Goal: Communication & Community: Answer question/provide support

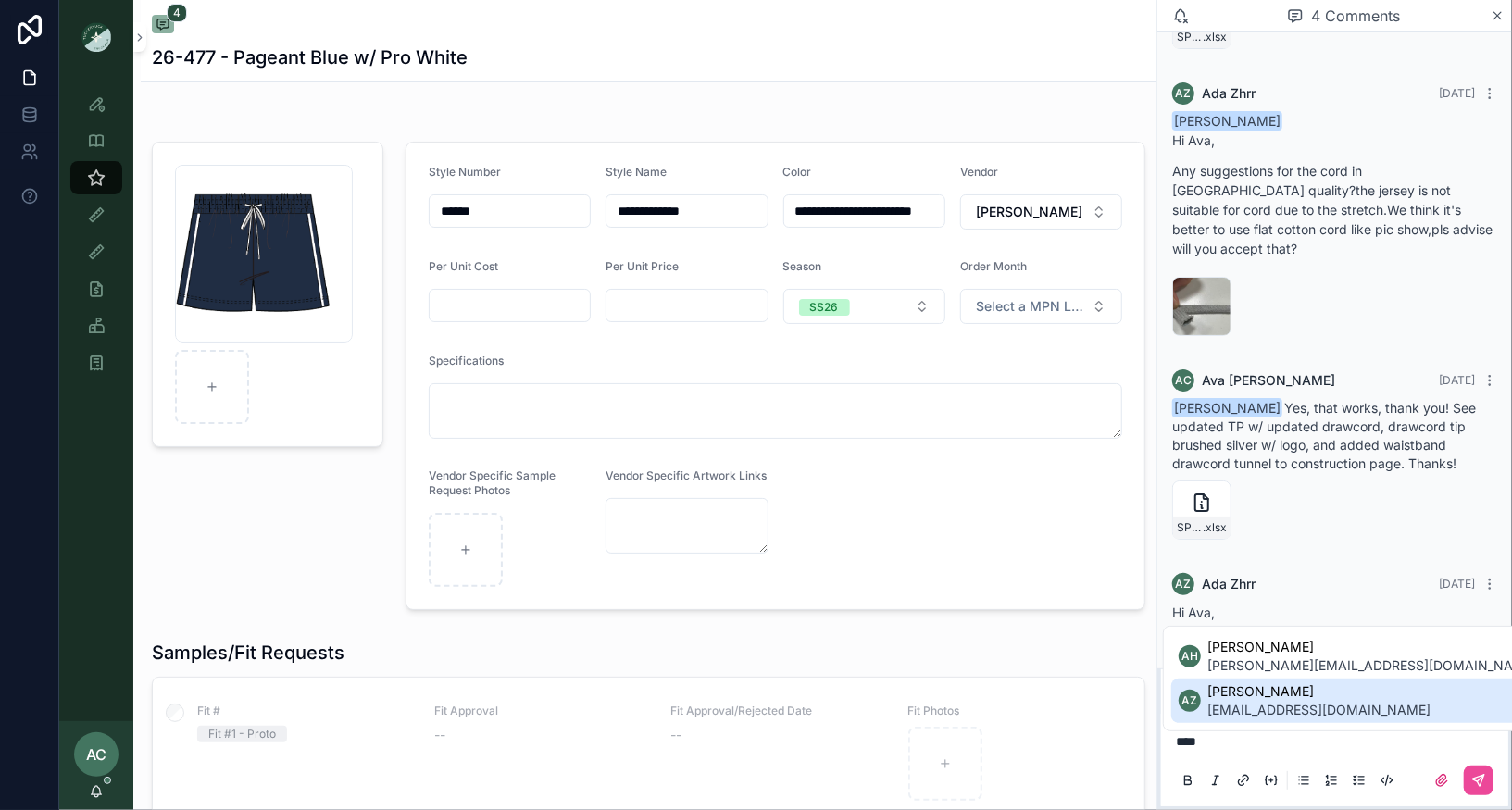
click at [1265, 707] on span "ada.zhrr@ntvanwell.com" at bounding box center [1320, 710] width 223 height 19
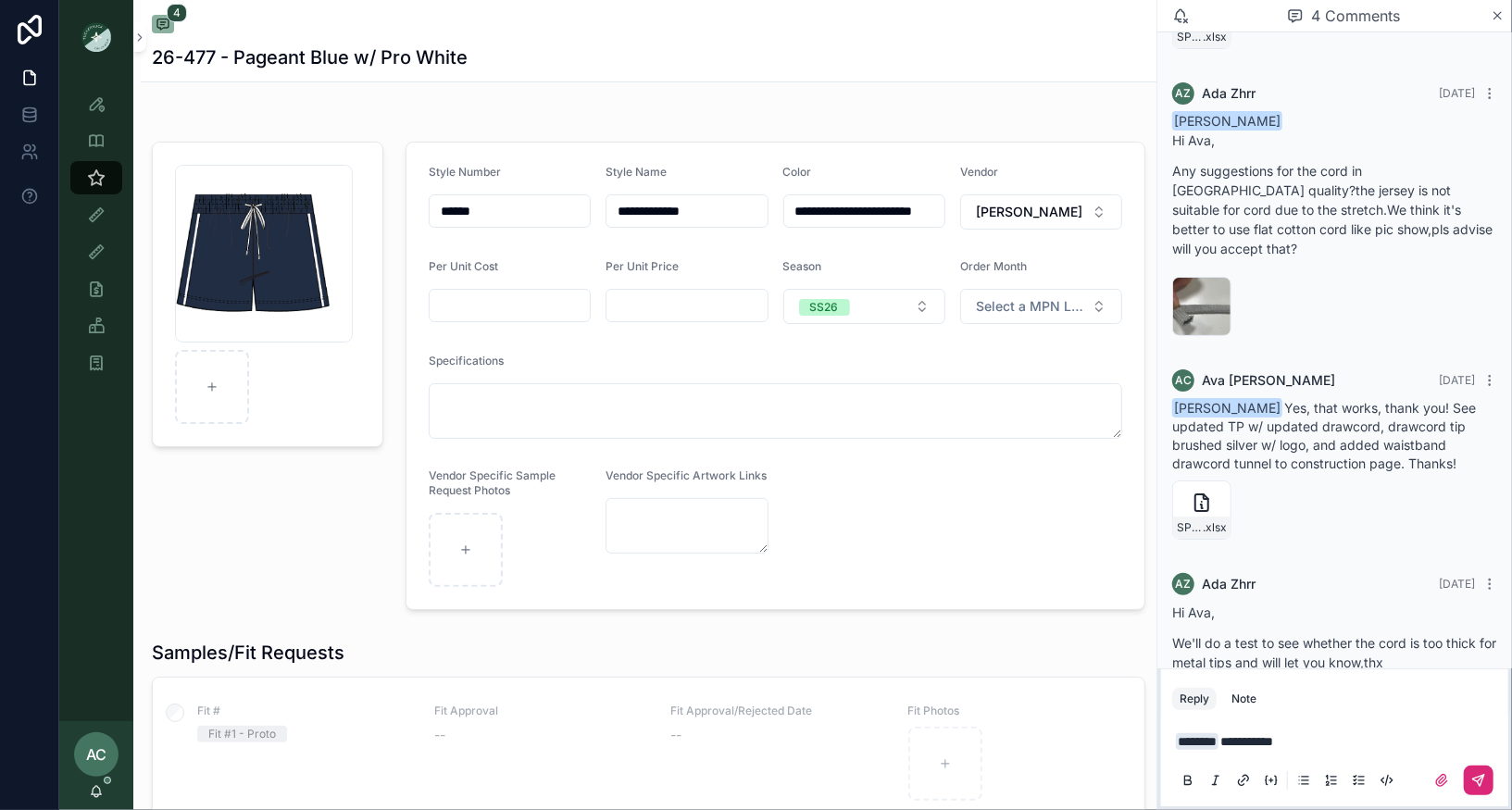
click at [1480, 779] on icon "scrollable content" at bounding box center [1481, 778] width 7 height 7
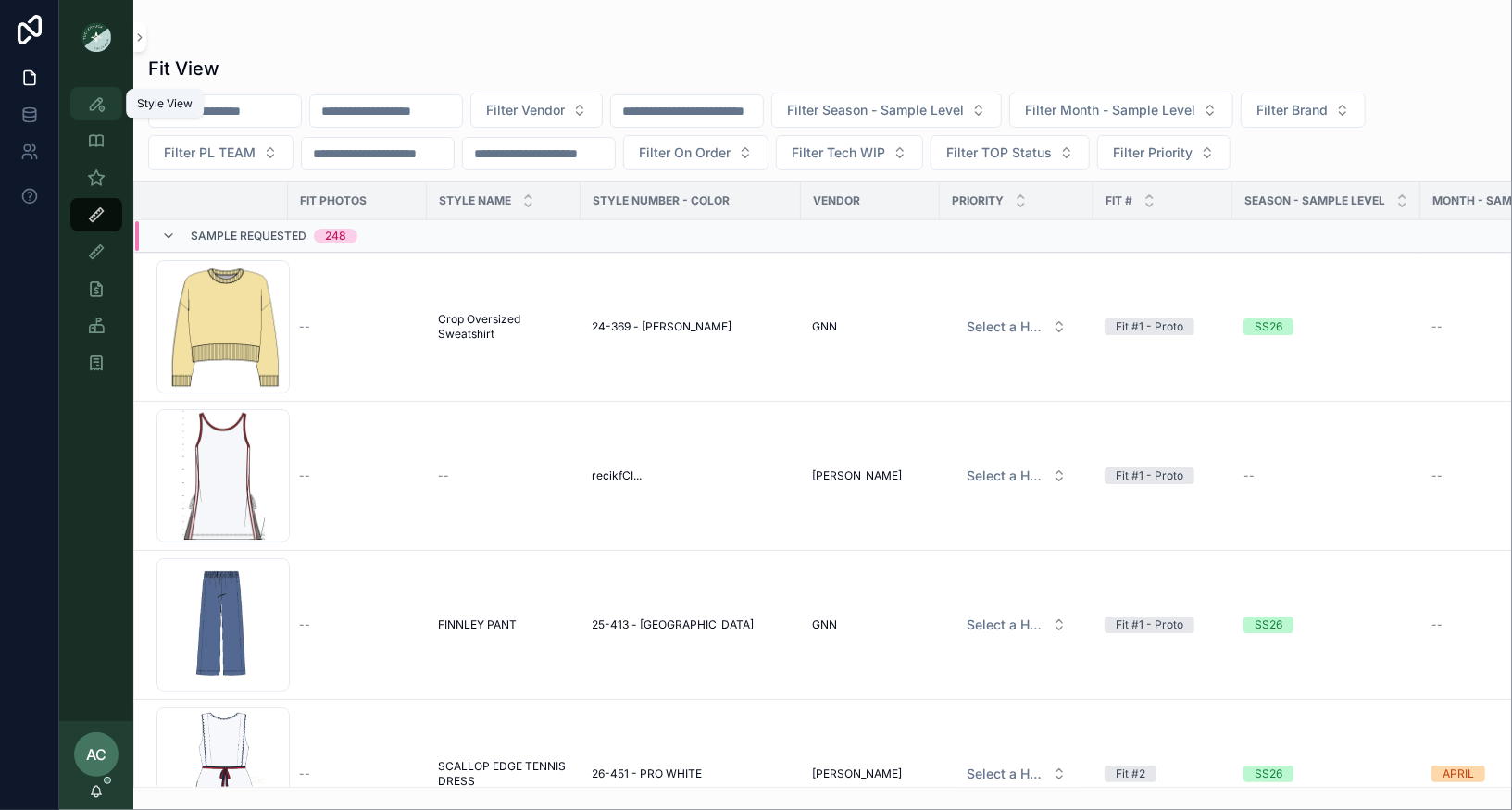
click at [102, 100] on icon "scrollable content" at bounding box center [96, 104] width 19 height 19
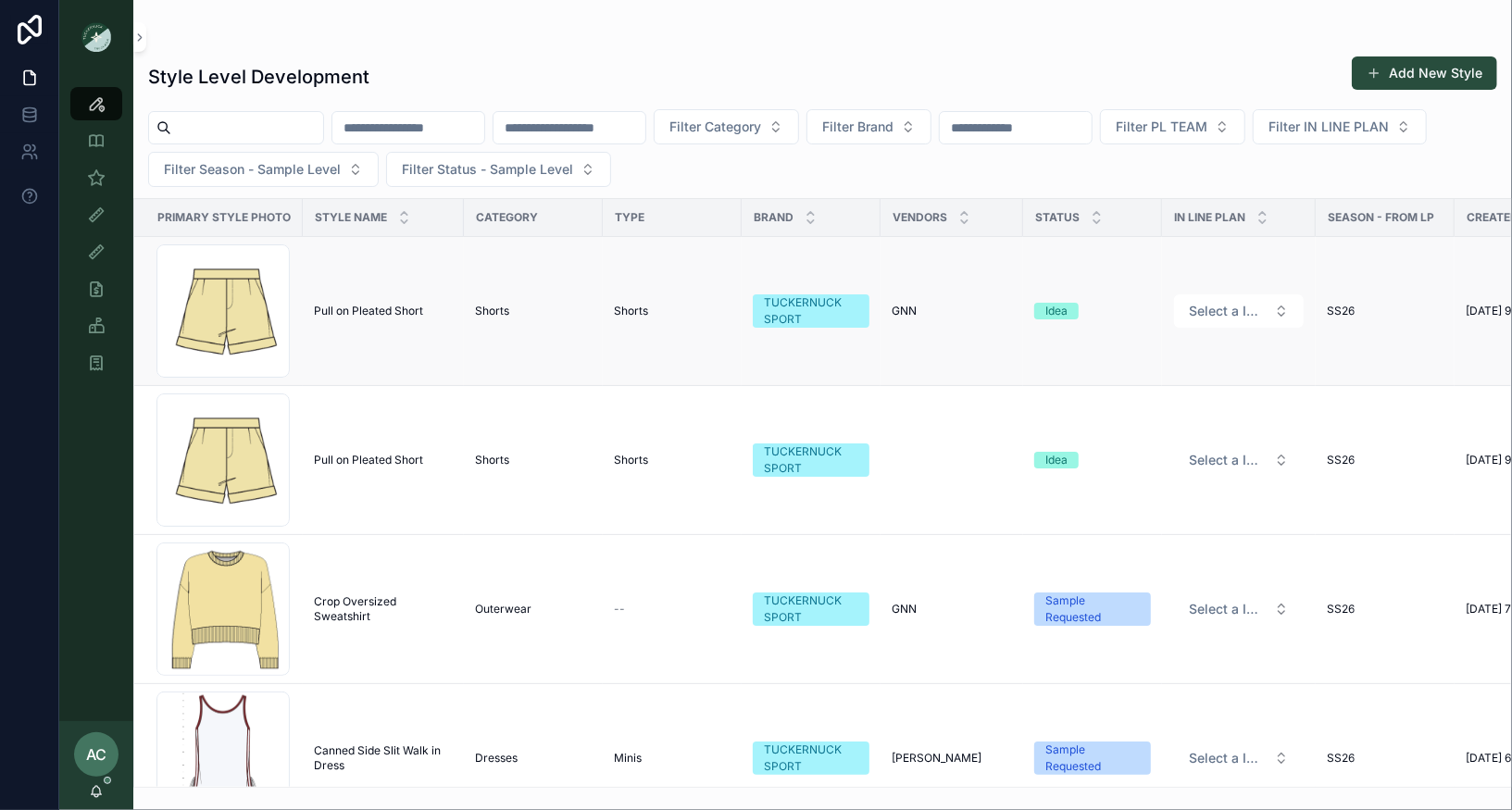
click at [383, 319] on td "Pull on Pleated Short Pull on Pleated Short" at bounding box center [383, 312] width 161 height 149
click at [240, 299] on div "Screenshot-2025-09-08-at-9.26.57-AM .png" at bounding box center [222, 311] width 133 height 134
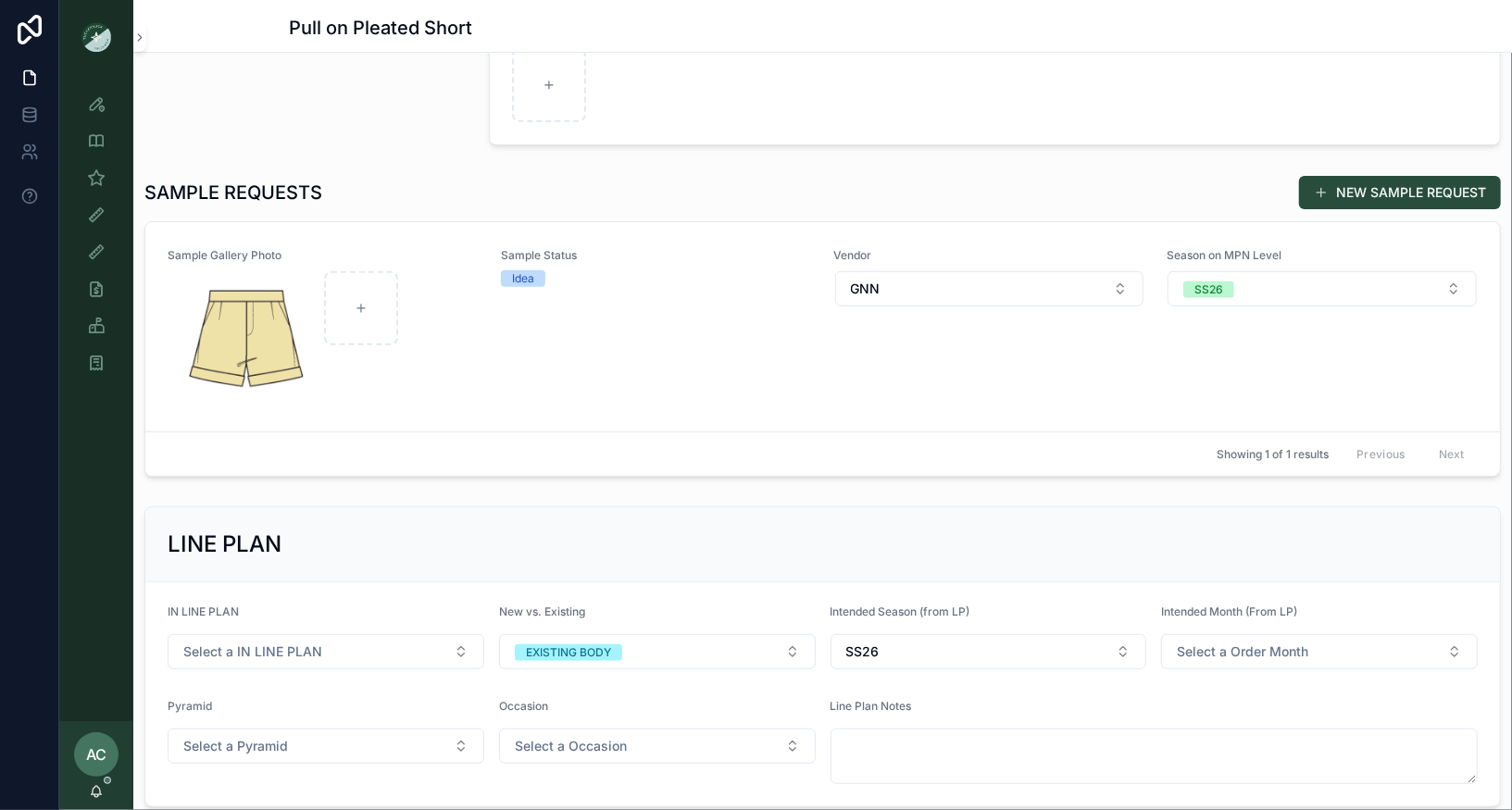
scroll to position [461, 0]
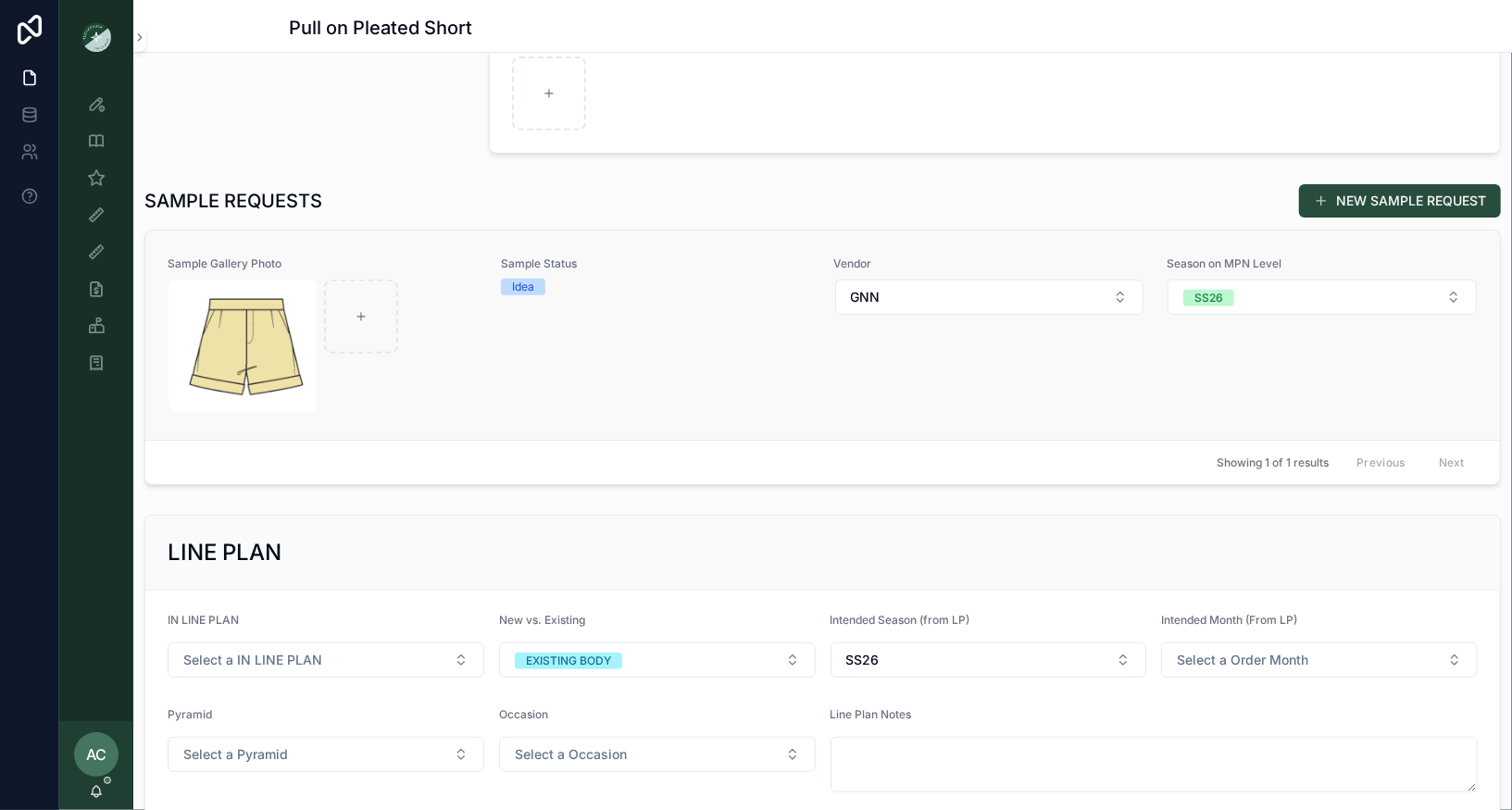
click at [489, 329] on div "Sample Gallery Photo Sample Status Idea Vendor GNN Season on MPN Level SS26" at bounding box center [822, 334] width 1310 height 157
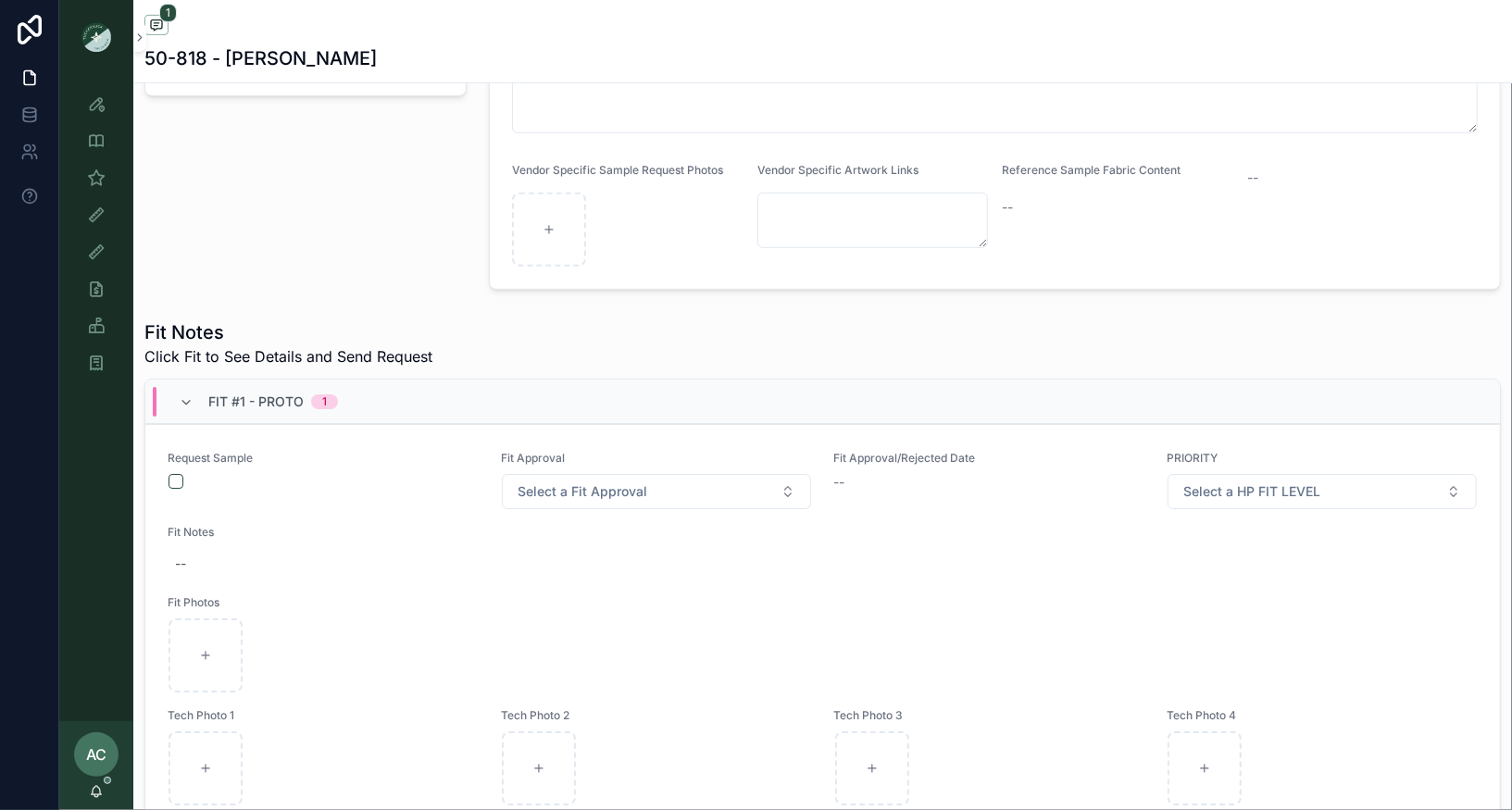
scroll to position [588, 0]
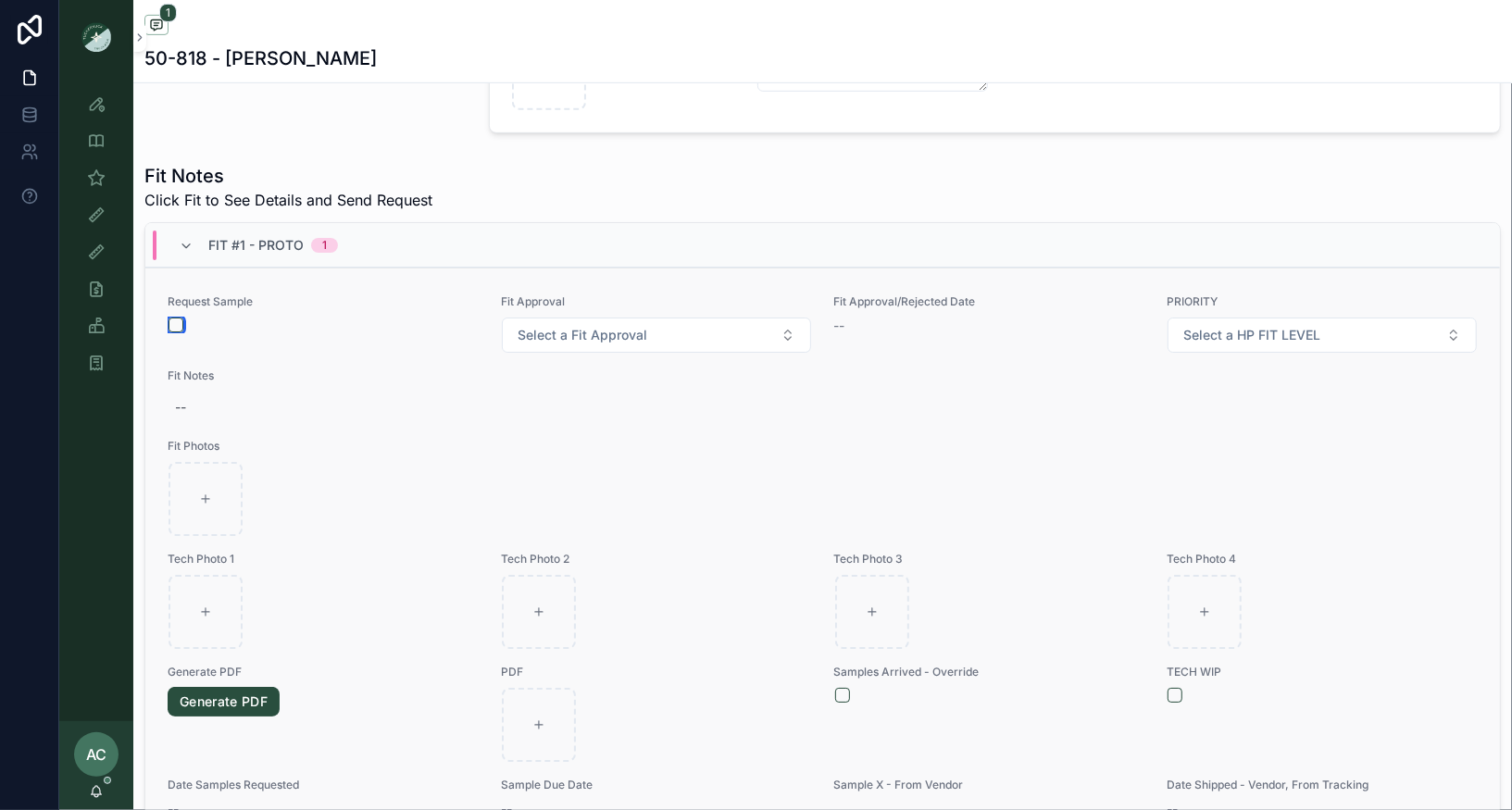
click at [175, 320] on button "scrollable content" at bounding box center [175, 324] width 15 height 15
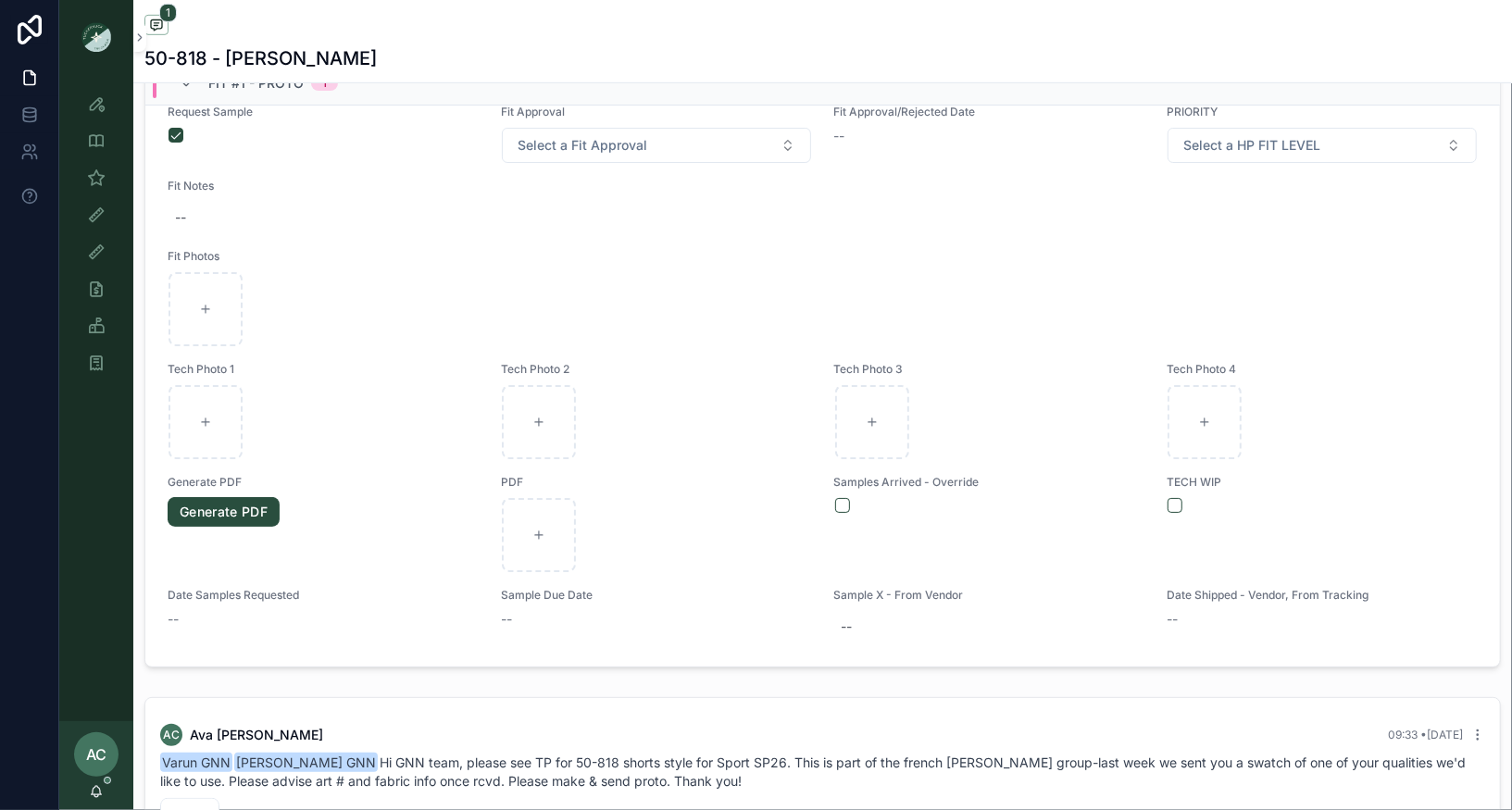
scroll to position [0, 0]
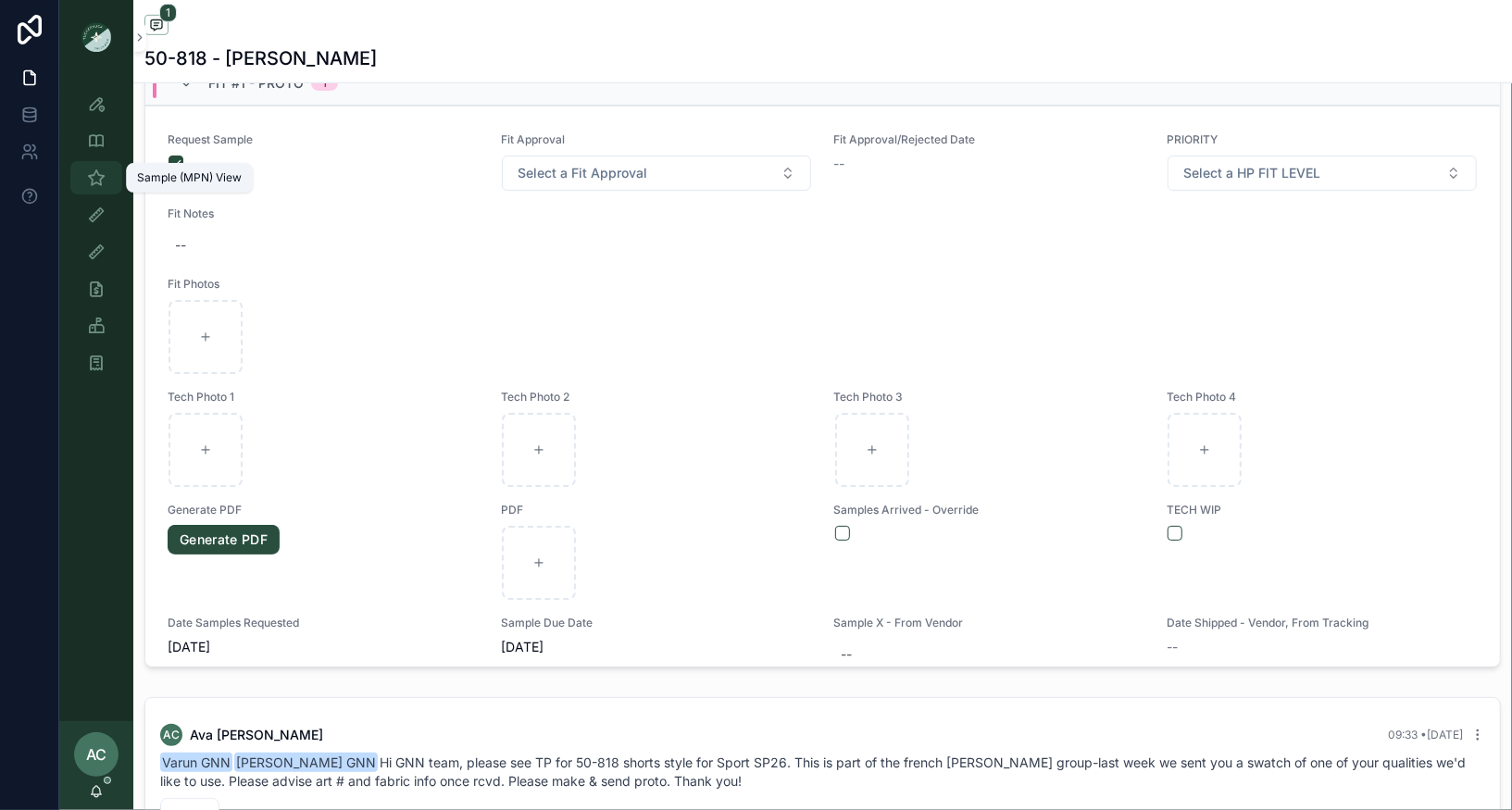
click at [92, 186] on icon "scrollable content" at bounding box center [96, 177] width 19 height 19
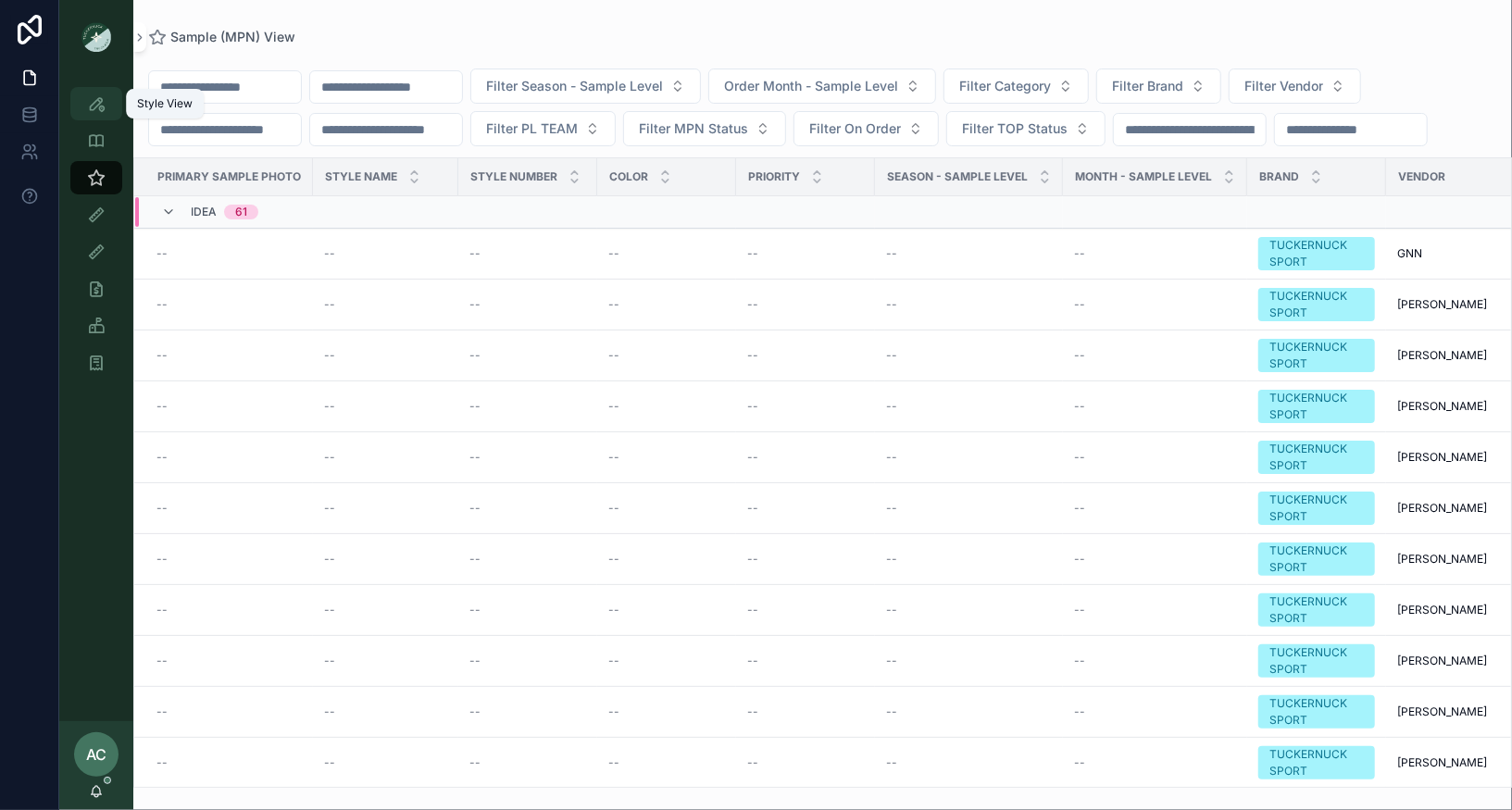
click at [95, 100] on icon "scrollable content" at bounding box center [96, 104] width 19 height 19
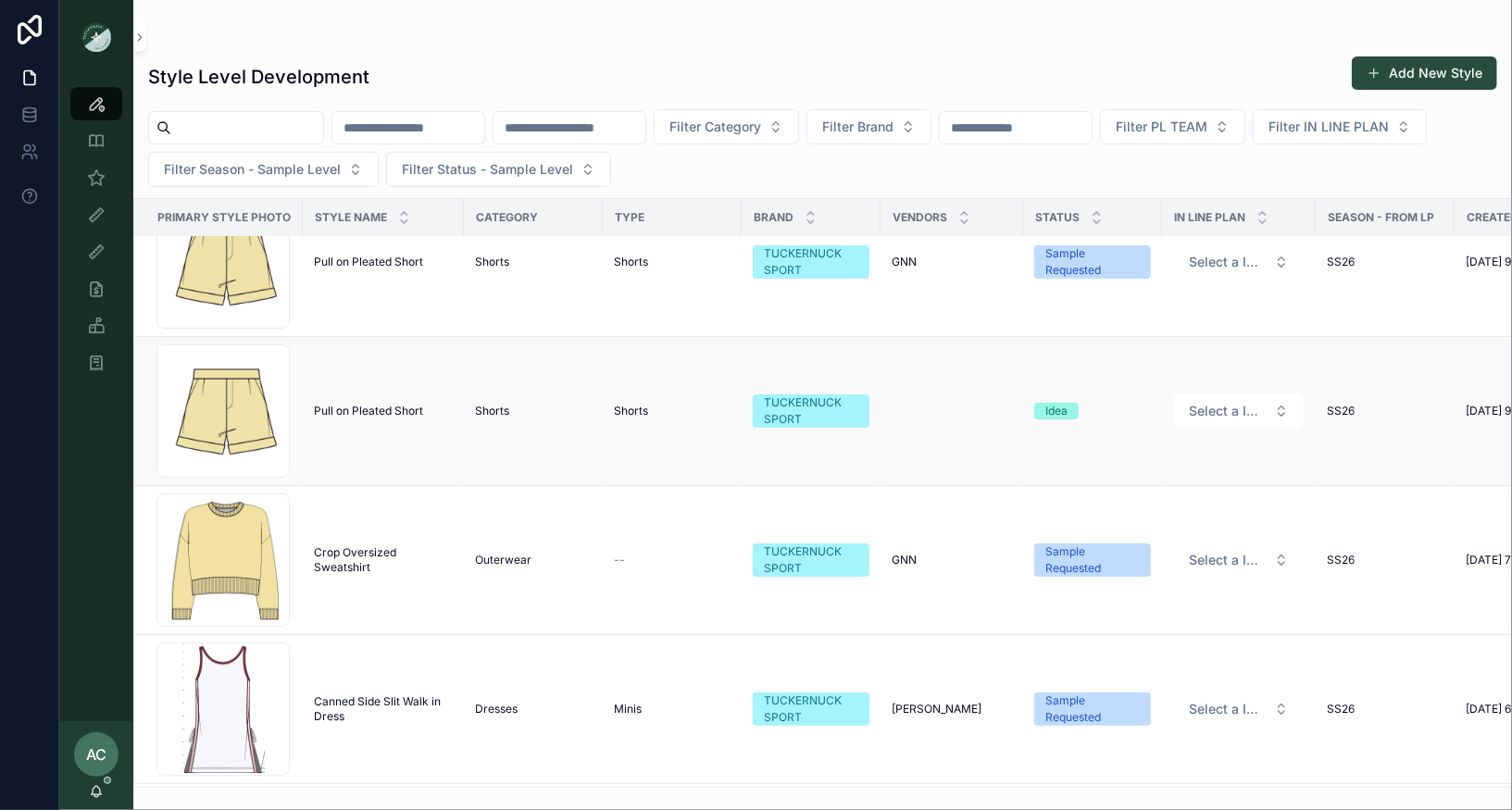
scroll to position [35, 0]
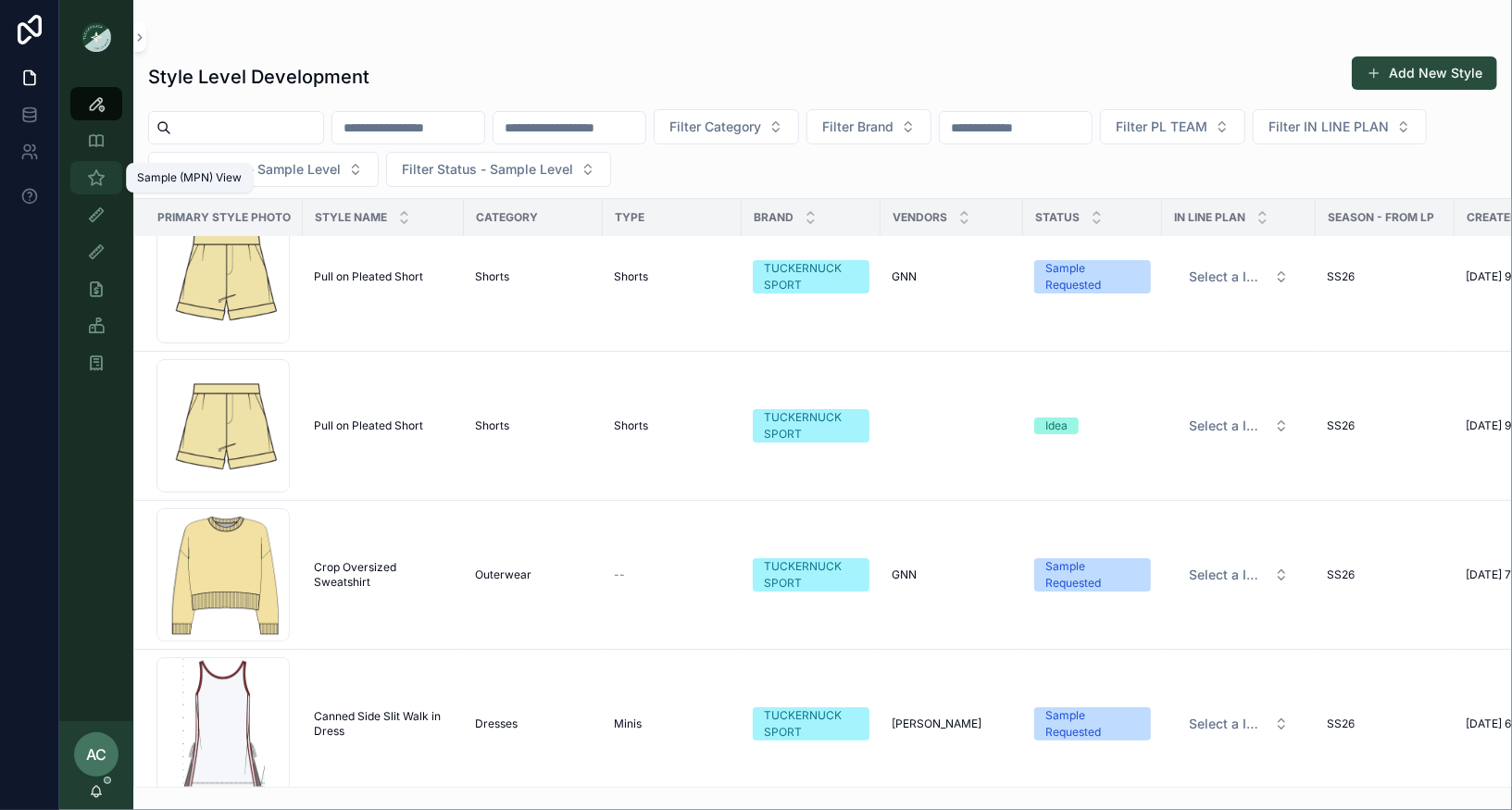
click at [90, 183] on icon "scrollable content" at bounding box center [96, 177] width 19 height 19
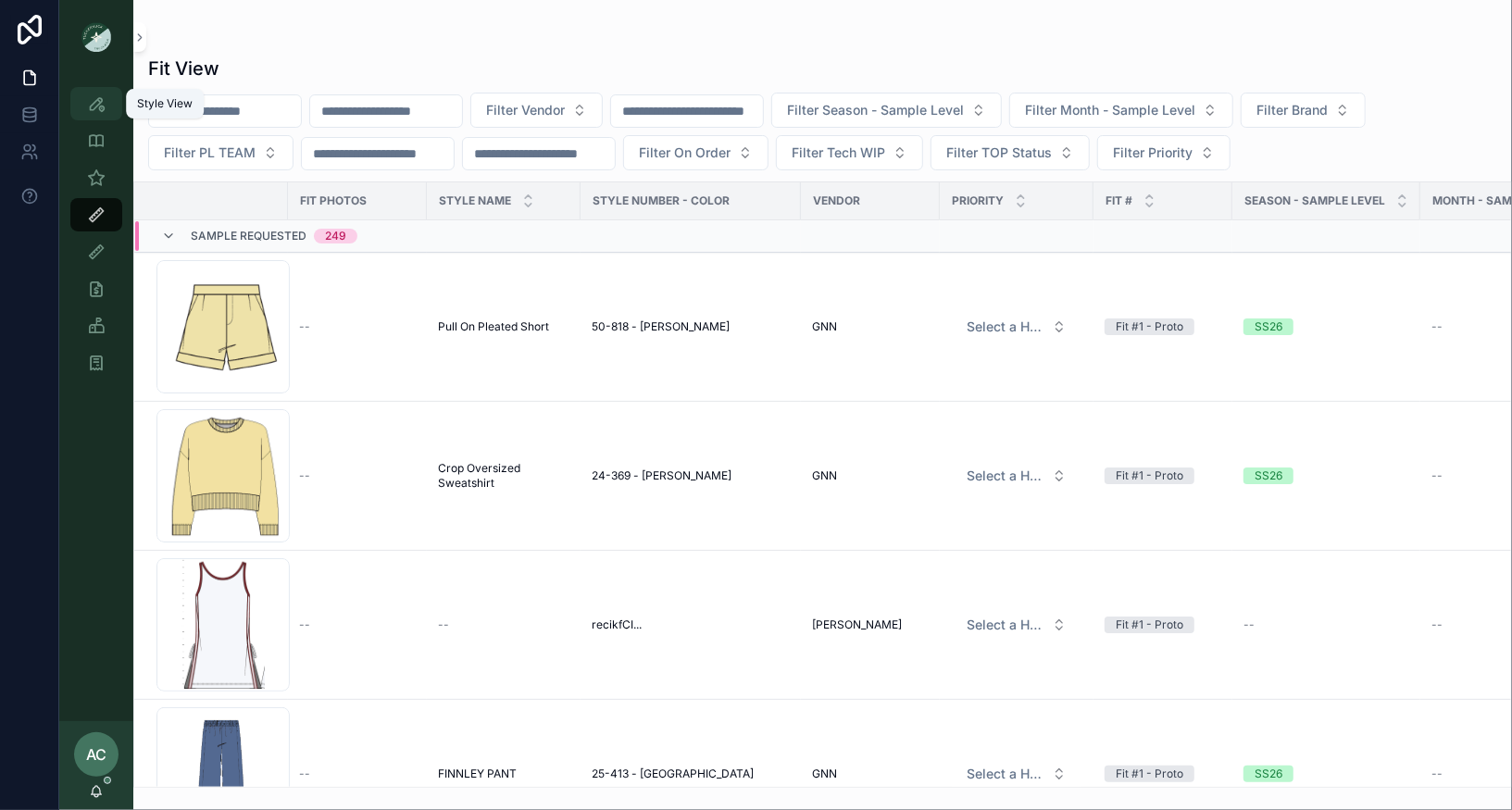
click at [101, 113] on div "Style View" at bounding box center [96, 104] width 30 height 30
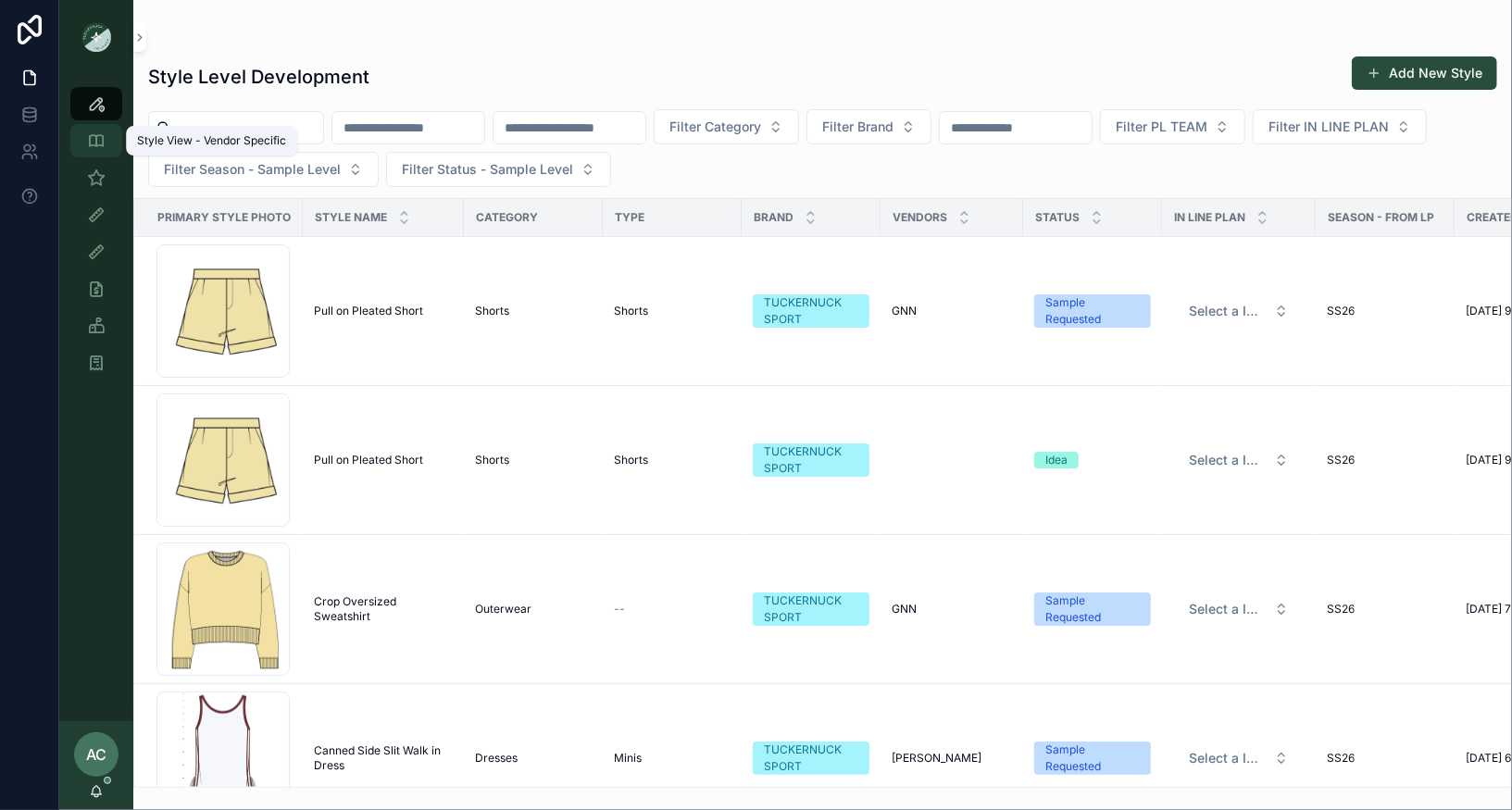
click at [92, 140] on icon "scrollable content" at bounding box center [96, 140] width 19 height 19
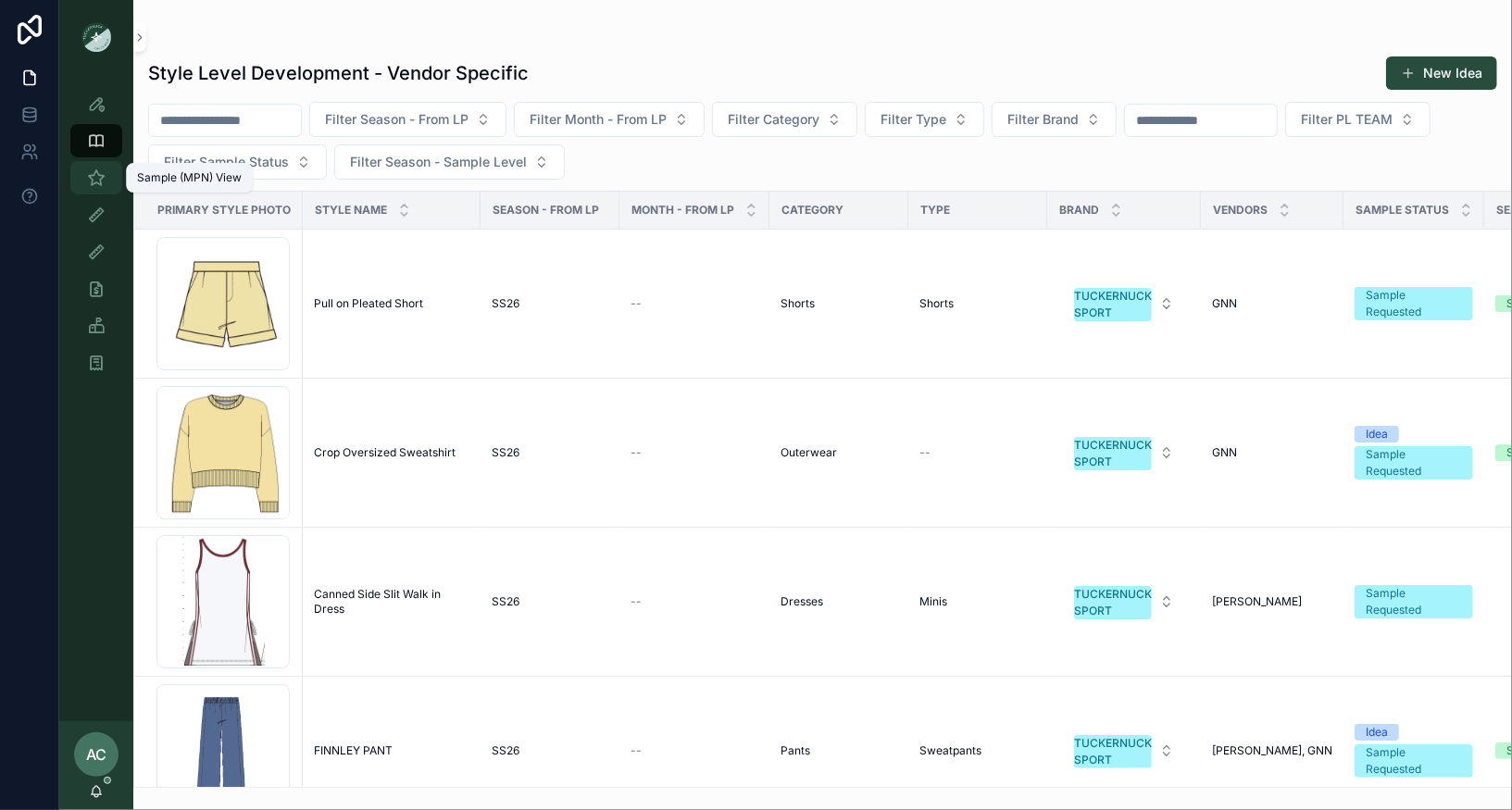
click at [105, 184] on icon "scrollable content" at bounding box center [96, 177] width 19 height 19
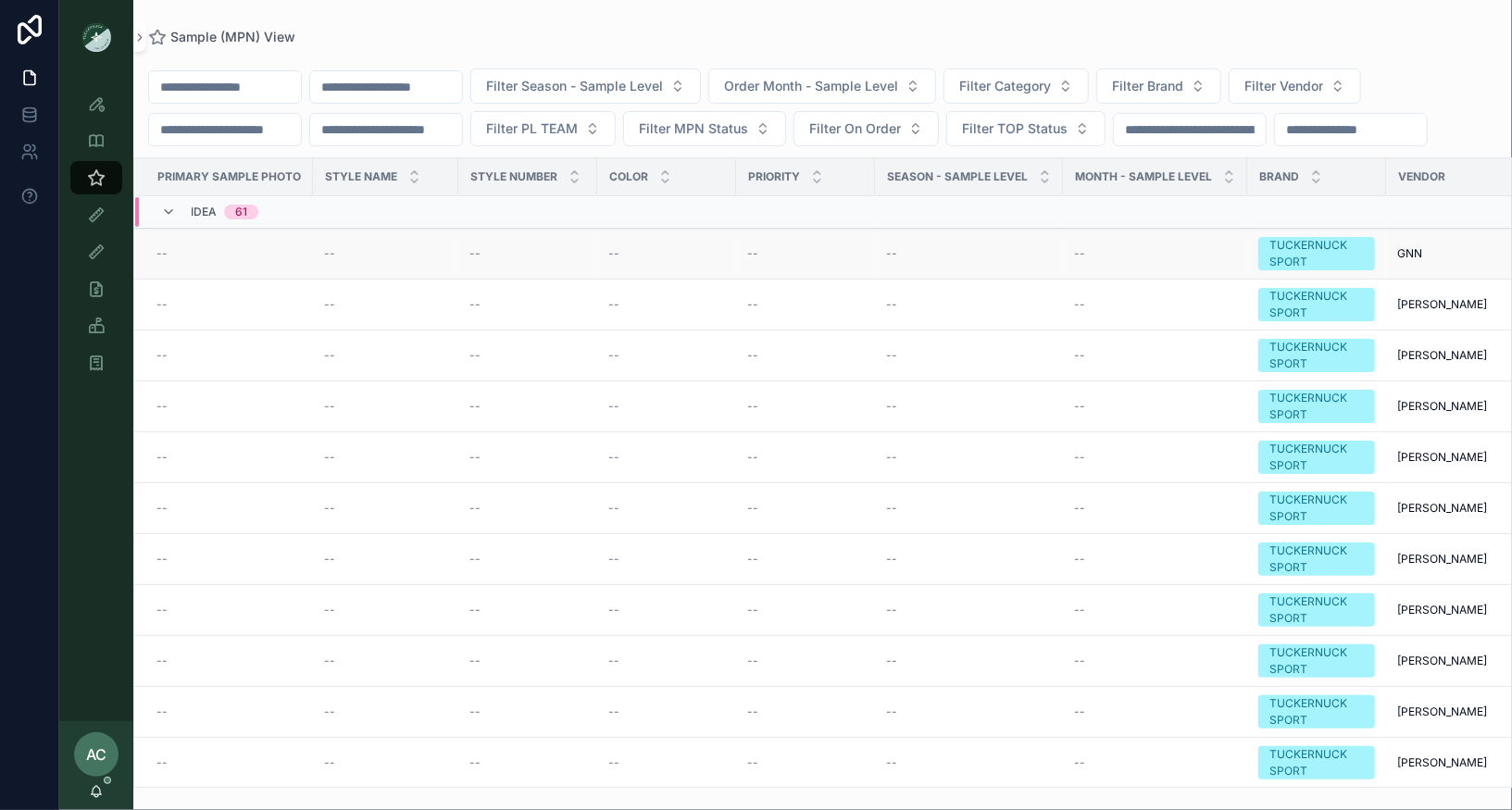
click at [500, 251] on div "--" at bounding box center [528, 253] width 117 height 15
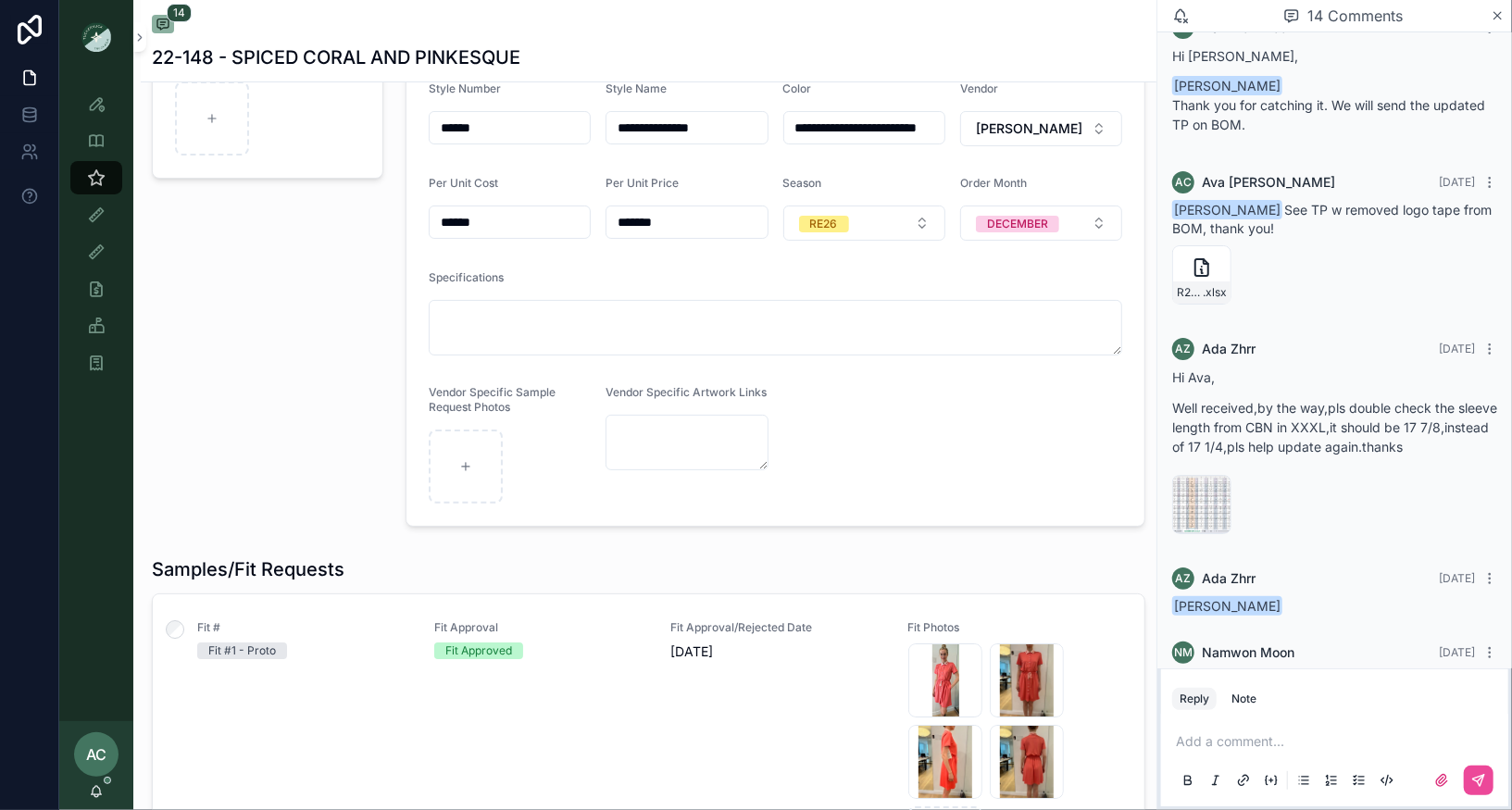
scroll to position [2102, 0]
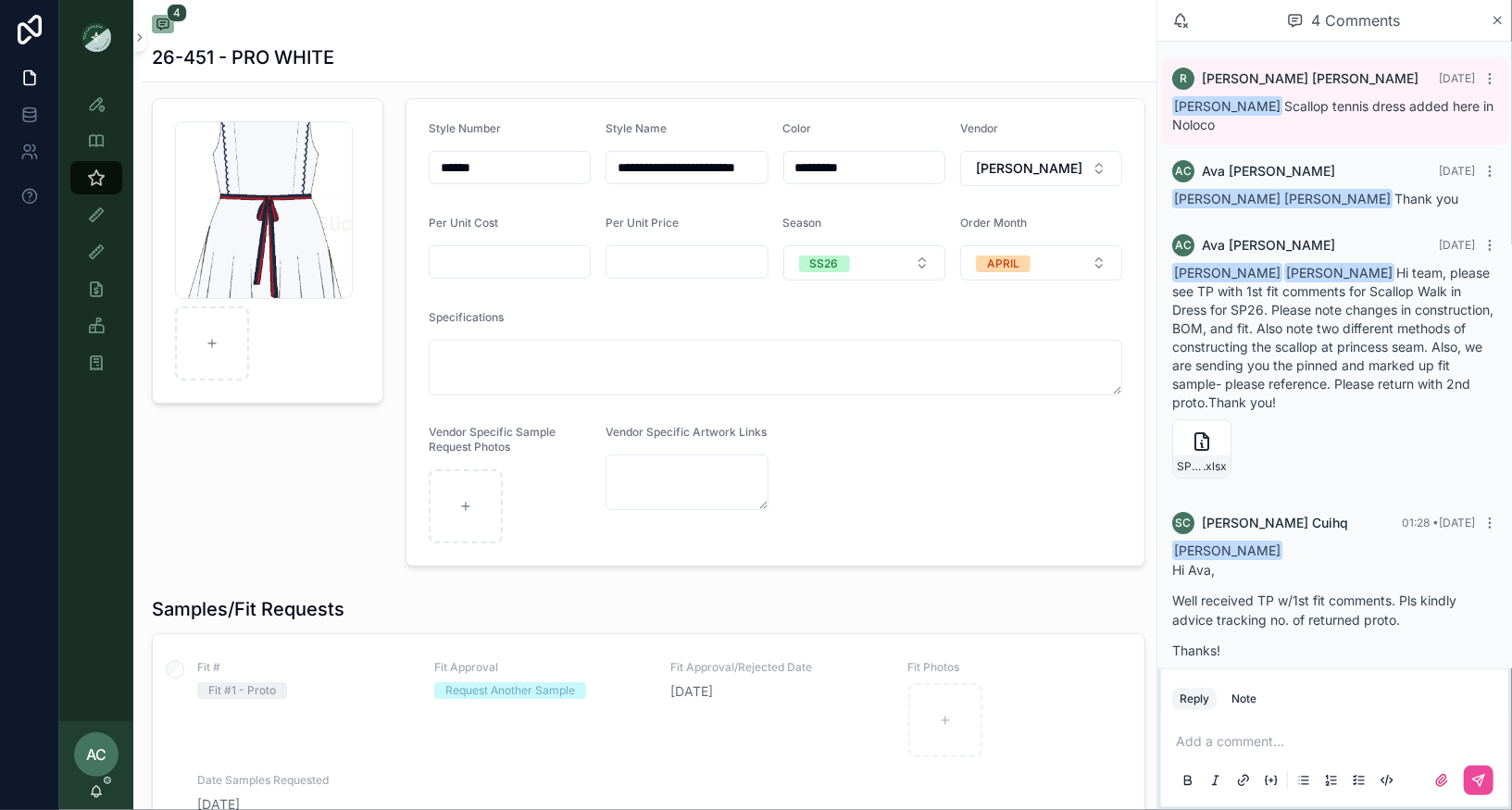
scroll to position [56, 0]
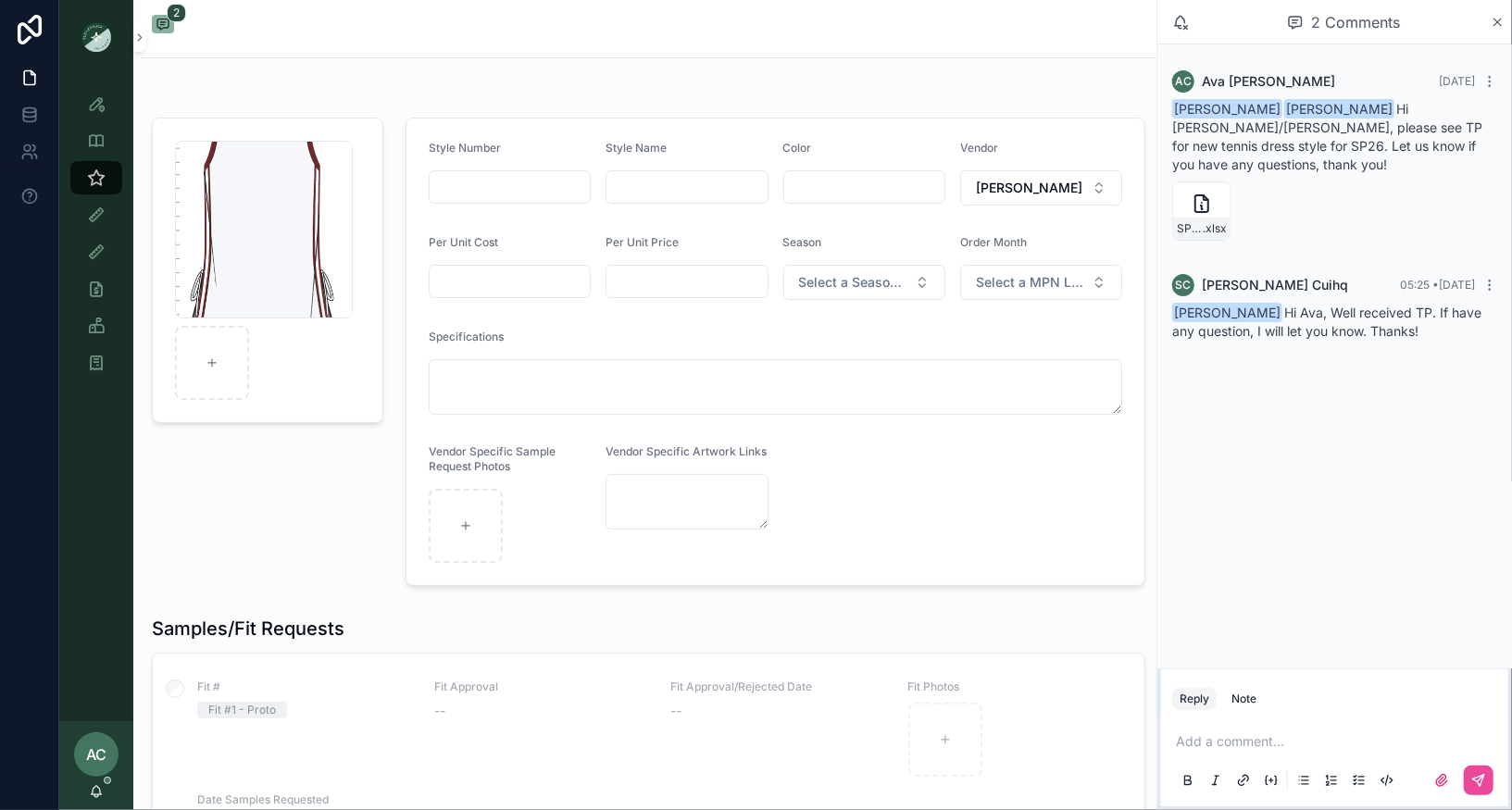
scroll to position [1, 0]
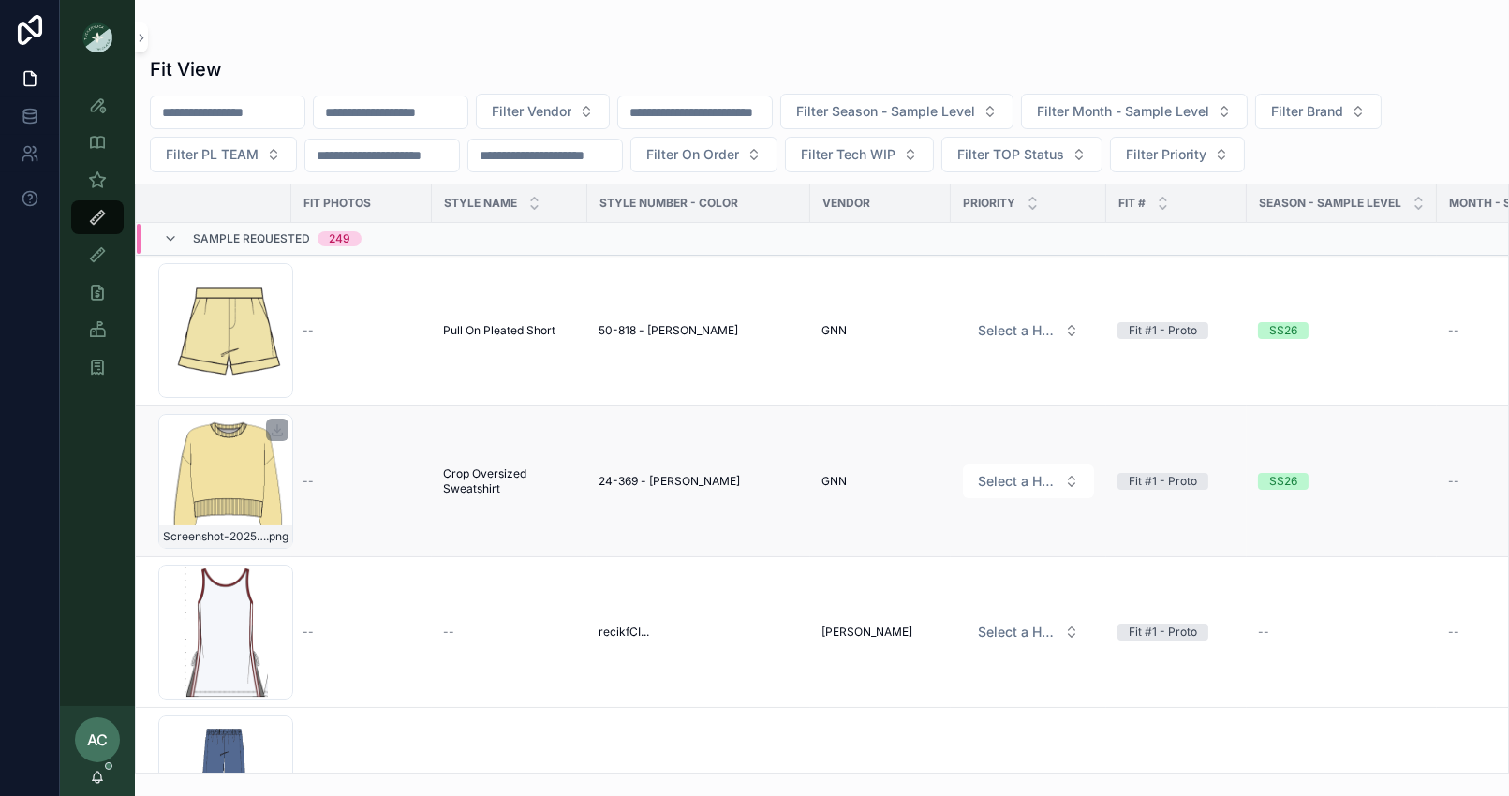
click at [220, 464] on div "Screenshot-2025-09-05-at-7.28.15-PM .png" at bounding box center [225, 481] width 135 height 135
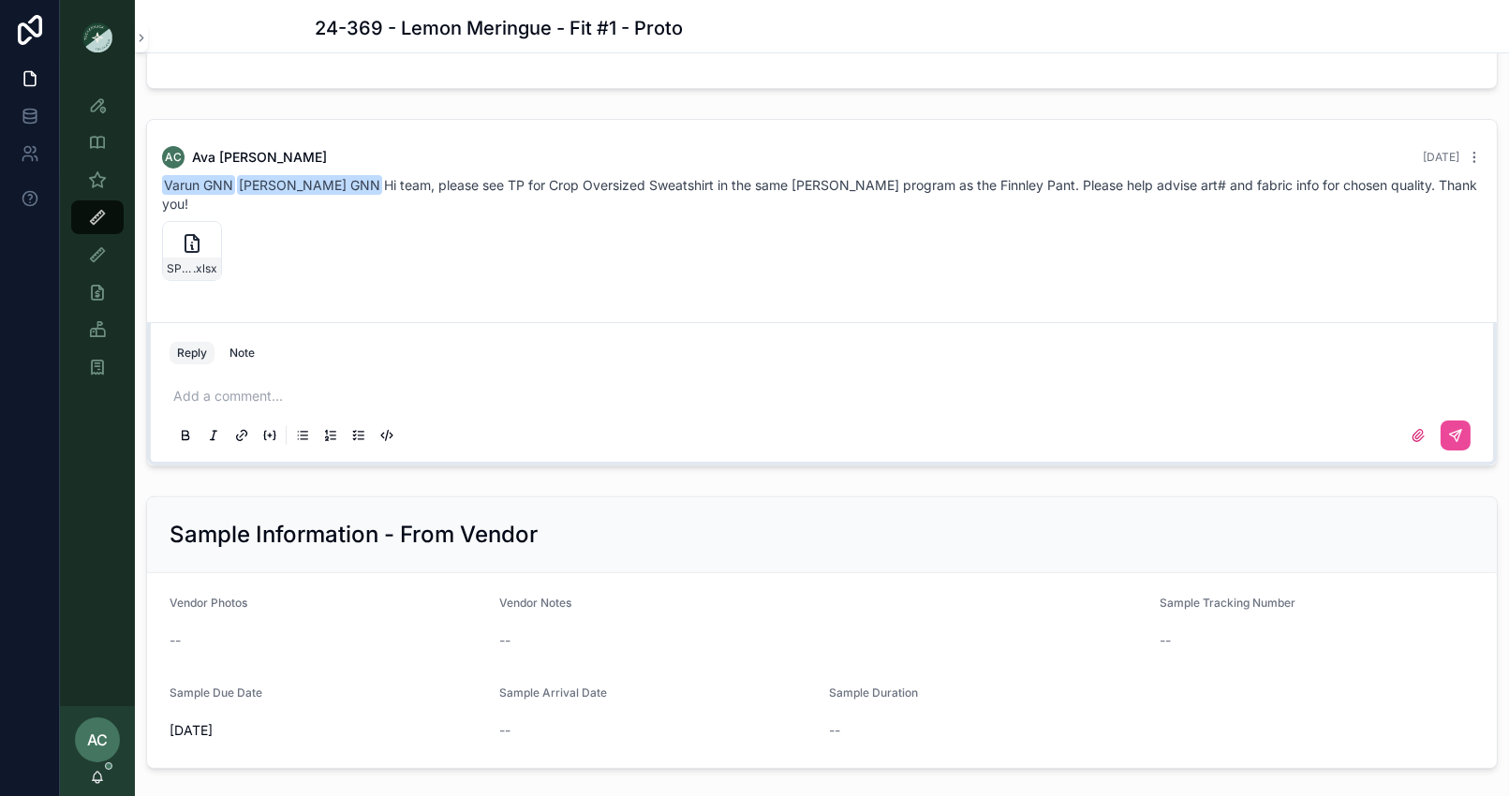
scroll to position [1311, 0]
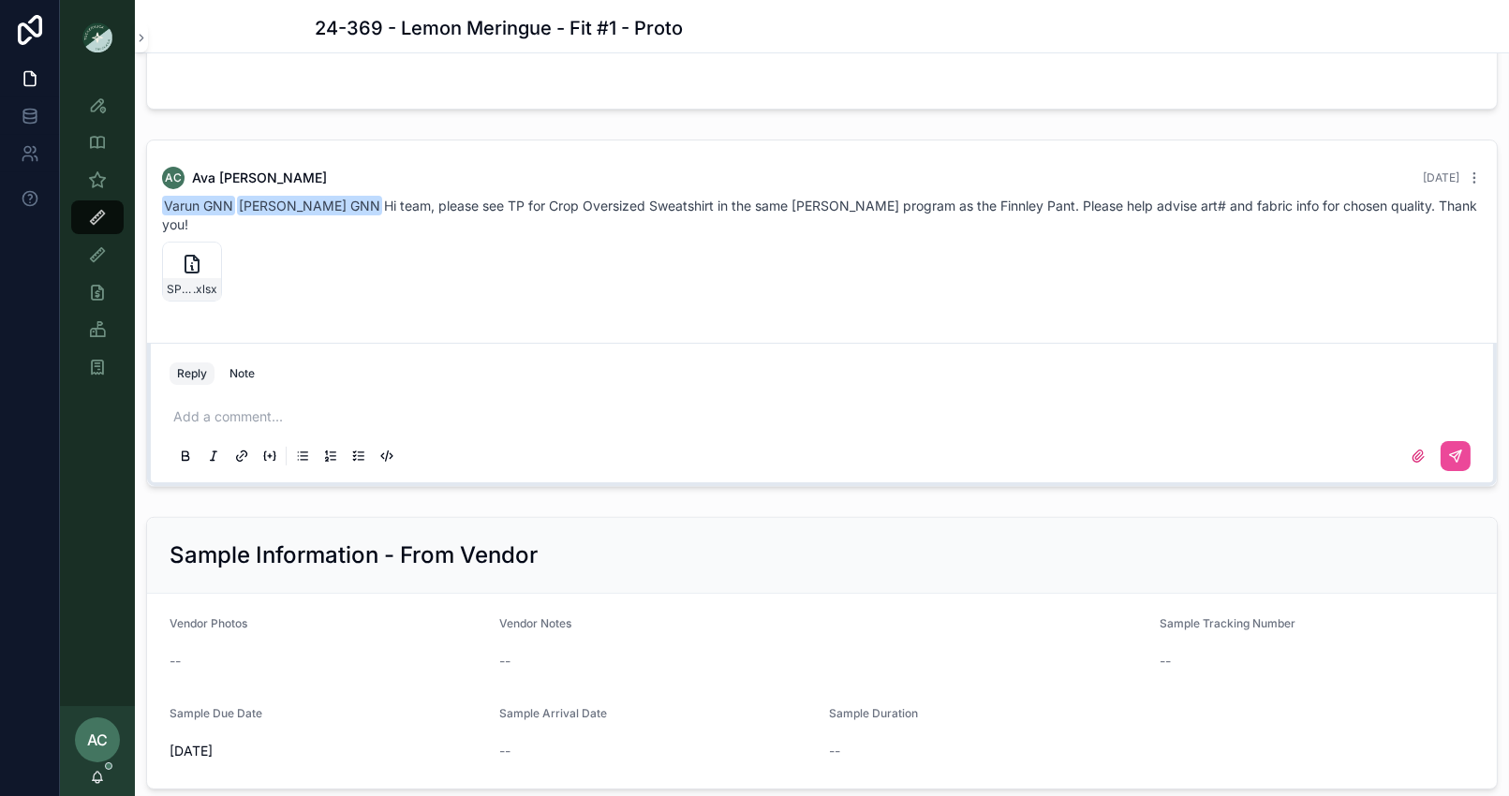
click at [249, 407] on p "scrollable content" at bounding box center [825, 416] width 1304 height 19
click at [275, 362] on span "varun@gnntrends.com" at bounding box center [318, 360] width 226 height 19
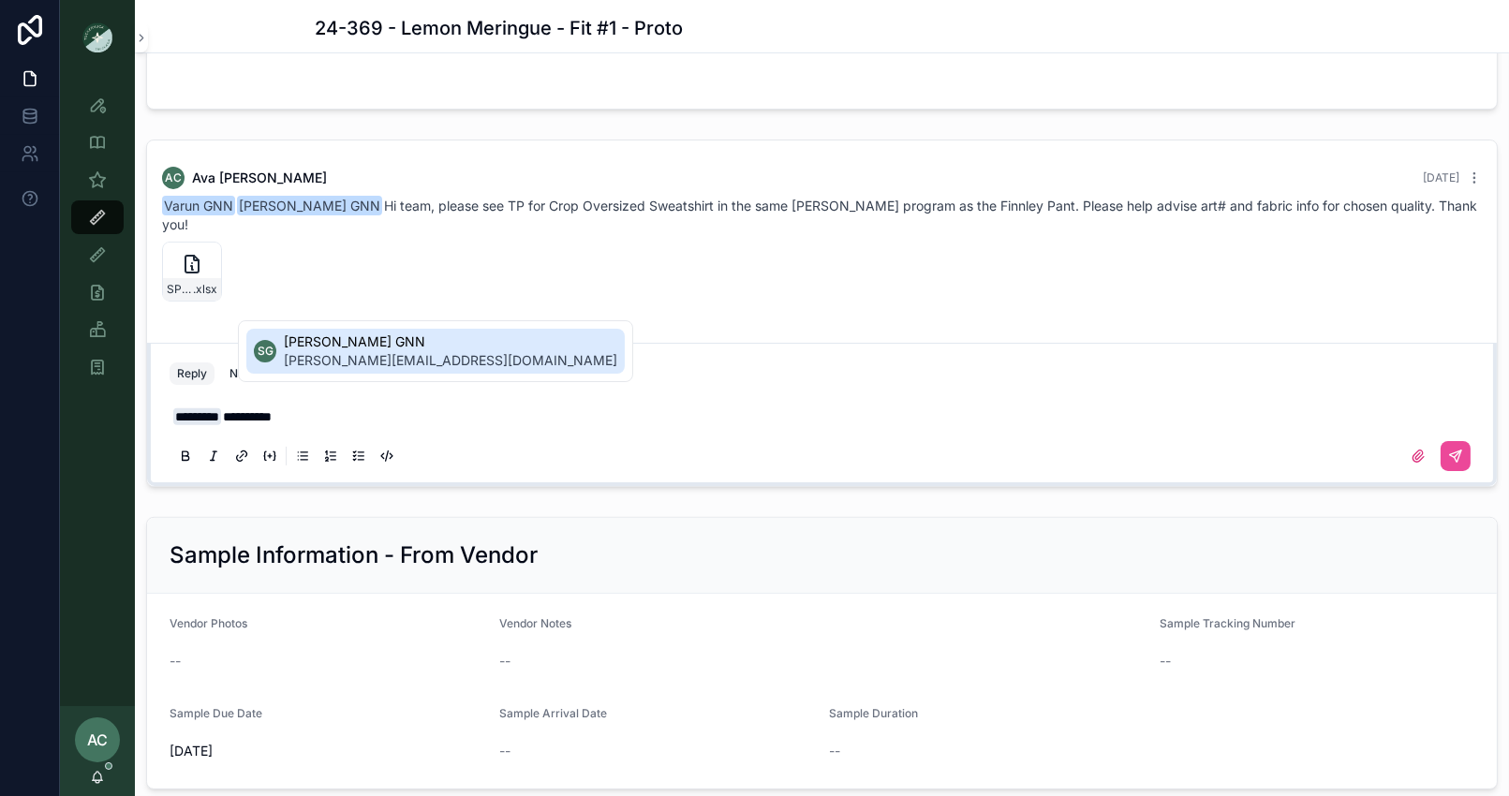
click at [397, 357] on span "shyamlee@gnntrends.com" at bounding box center [450, 360] width 333 height 19
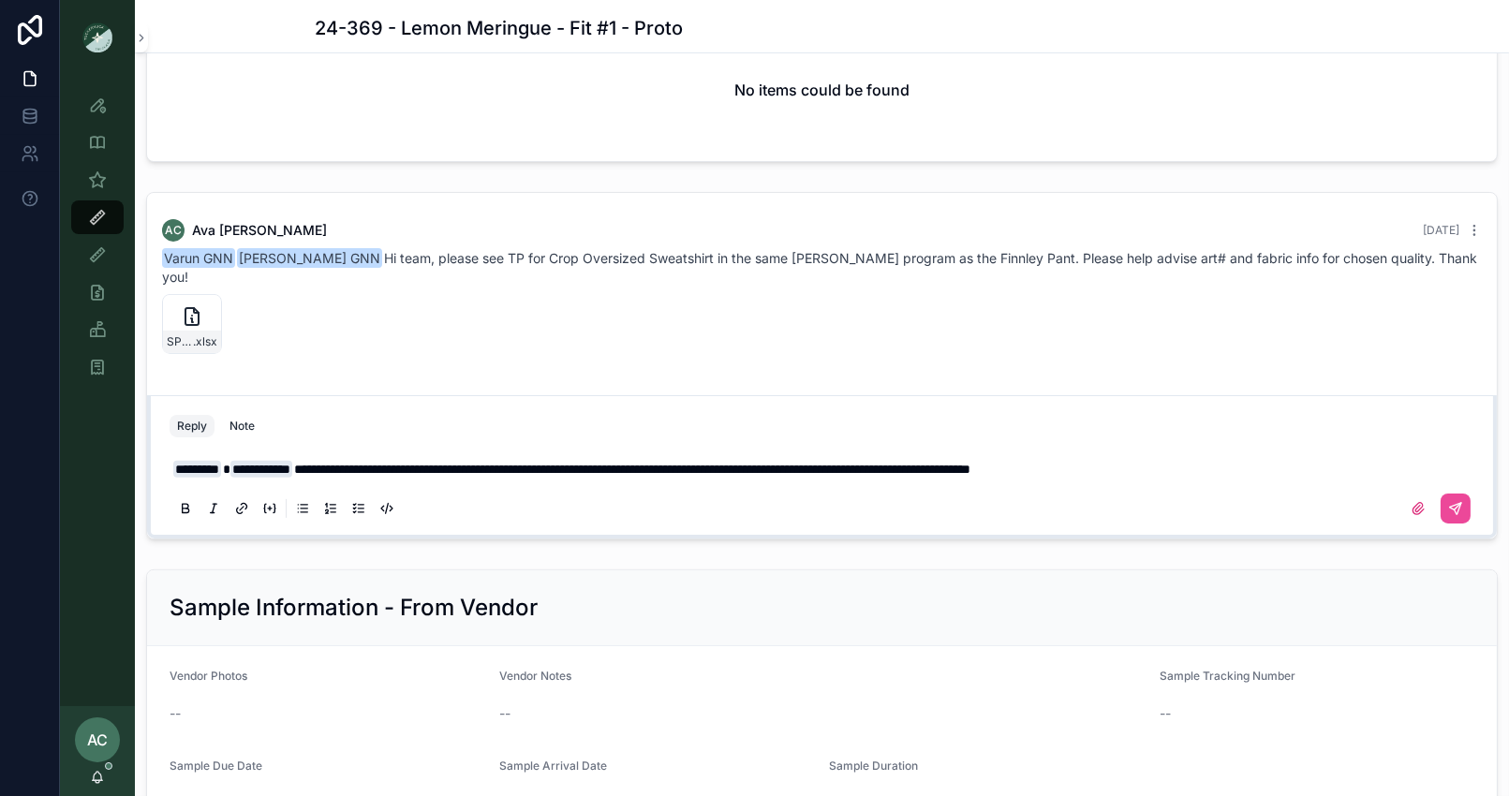
scroll to position [1255, 0]
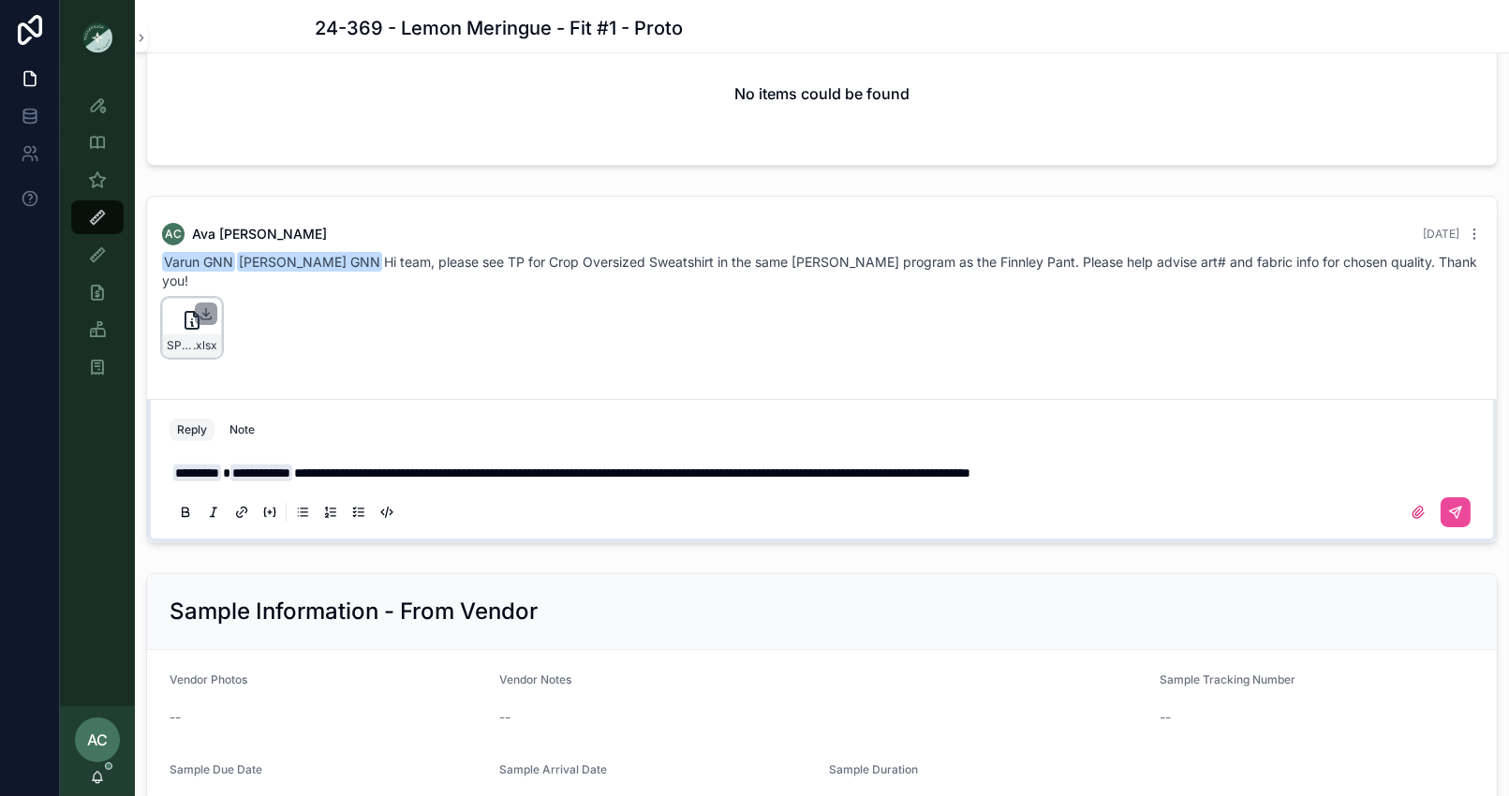
click at [205, 306] on icon "scrollable content" at bounding box center [206, 313] width 15 height 15
click at [203, 313] on icon "scrollable content" at bounding box center [206, 314] width 7 height 3
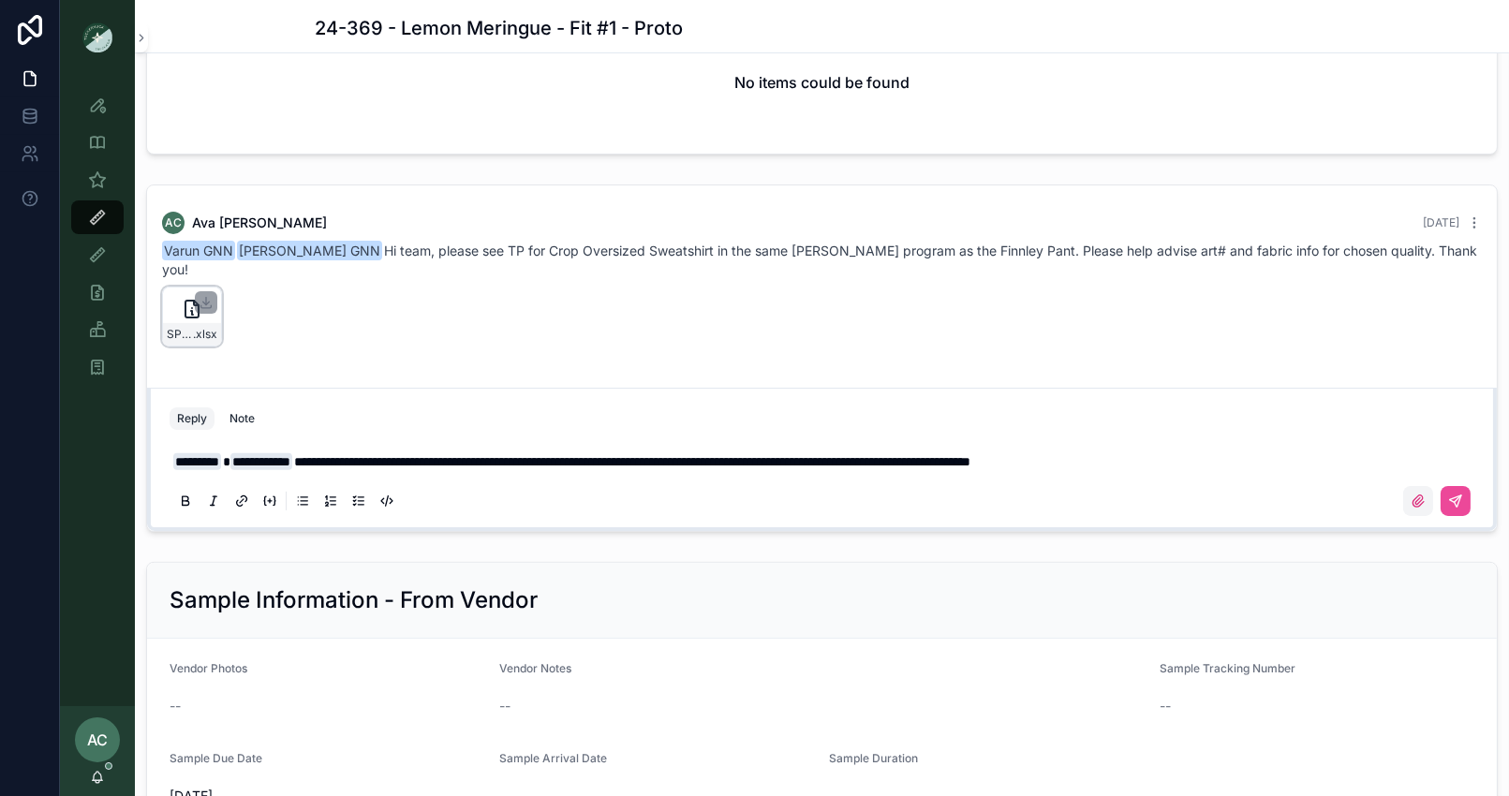
click at [1410, 486] on label "scrollable content" at bounding box center [1418, 501] width 30 height 30
click at [0, 0] on input "scrollable content" at bounding box center [0, 0] width 0 height 0
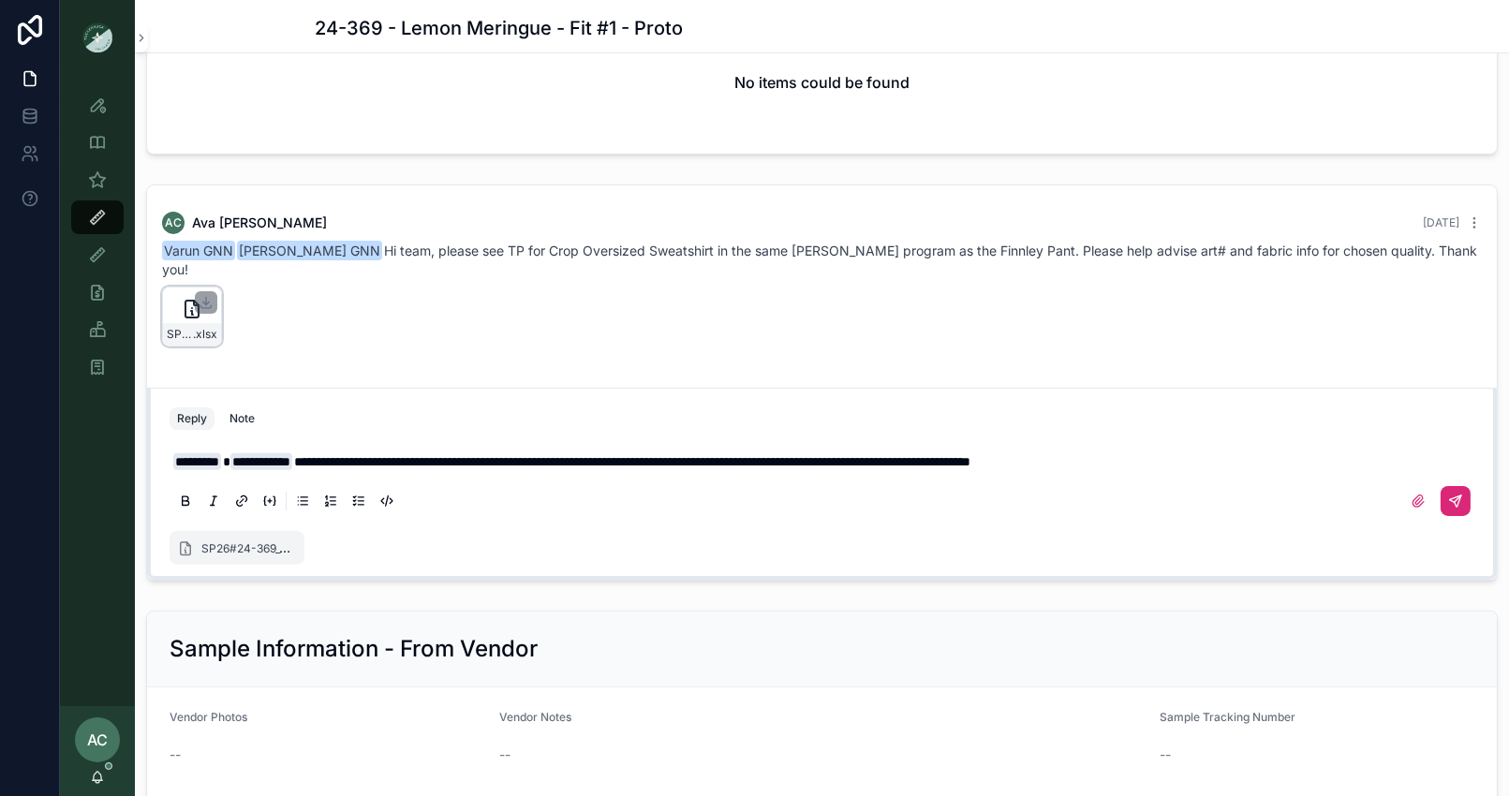
click at [1451, 495] on icon "scrollable content" at bounding box center [1455, 500] width 11 height 11
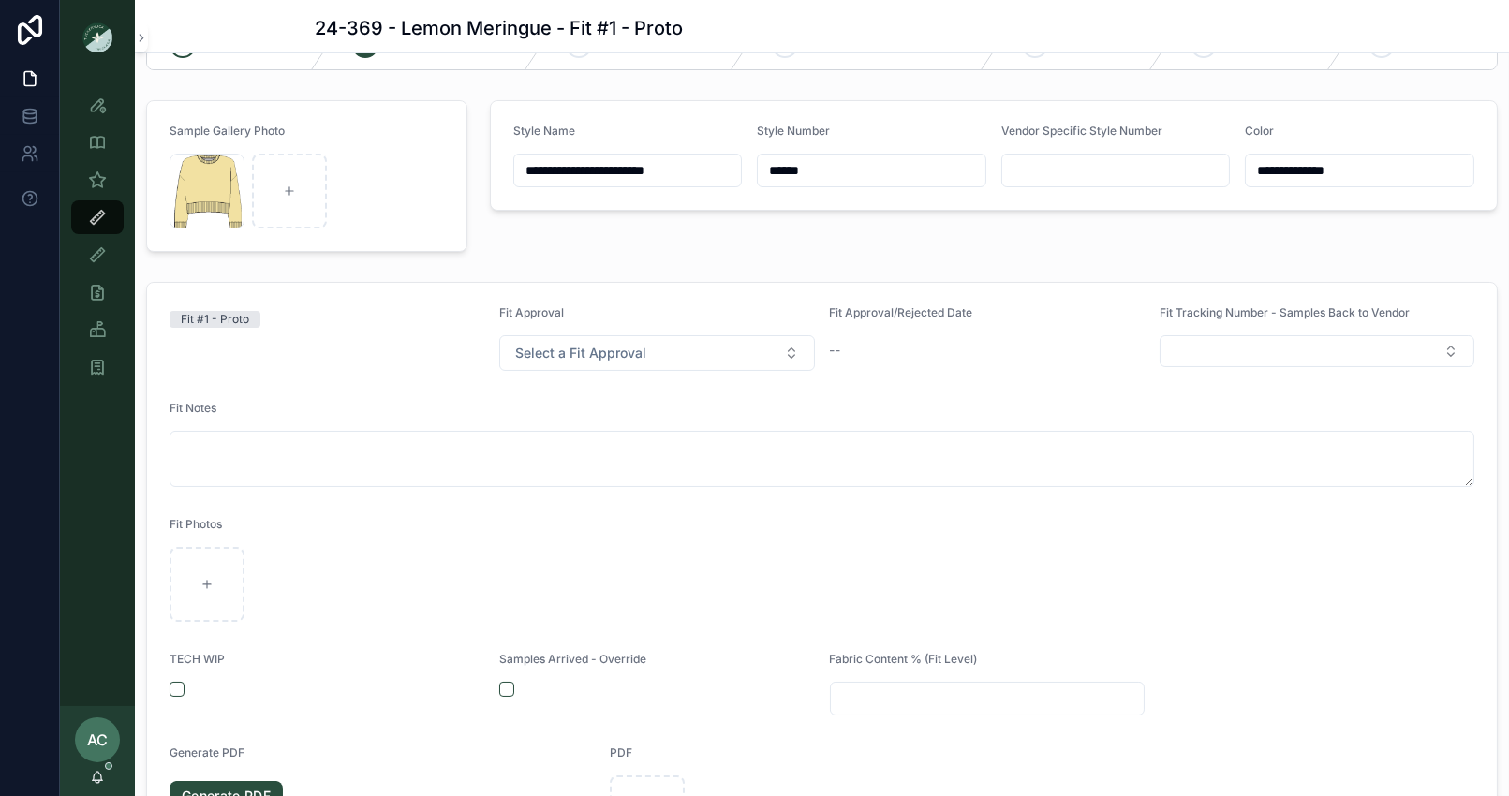
scroll to position [0, 0]
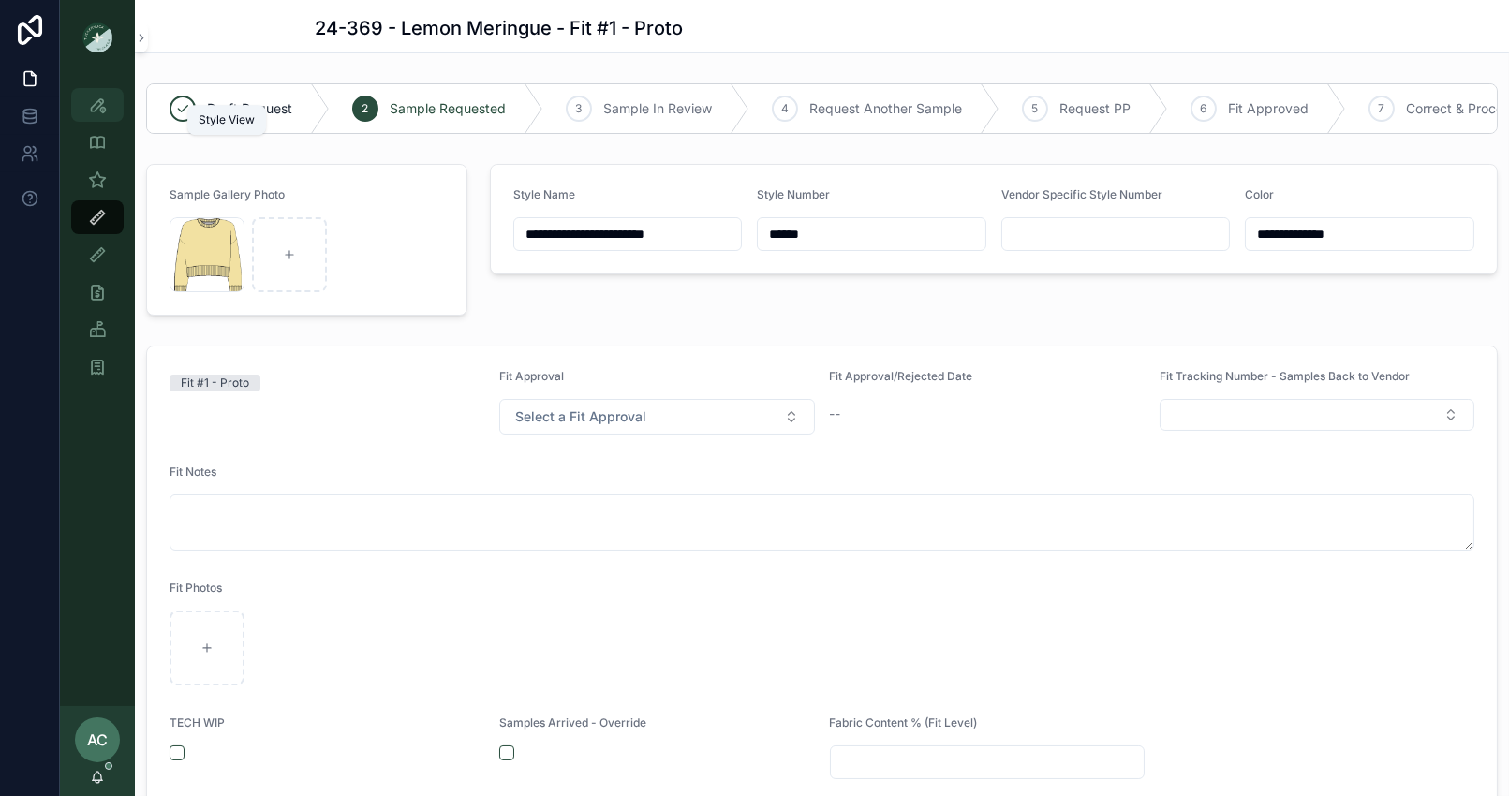
click at [92, 104] on icon "scrollable content" at bounding box center [97, 105] width 19 height 19
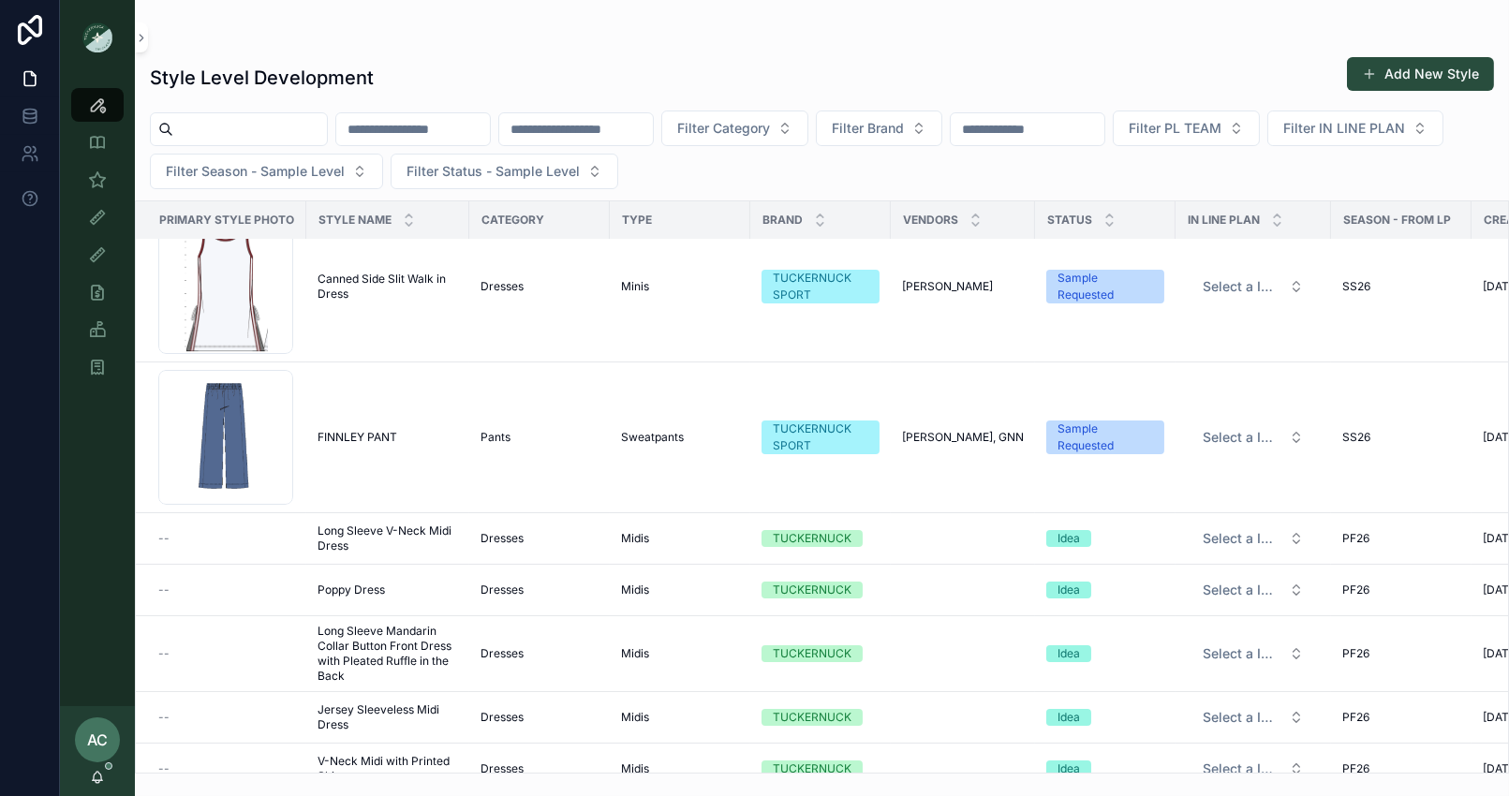
scroll to position [516, 0]
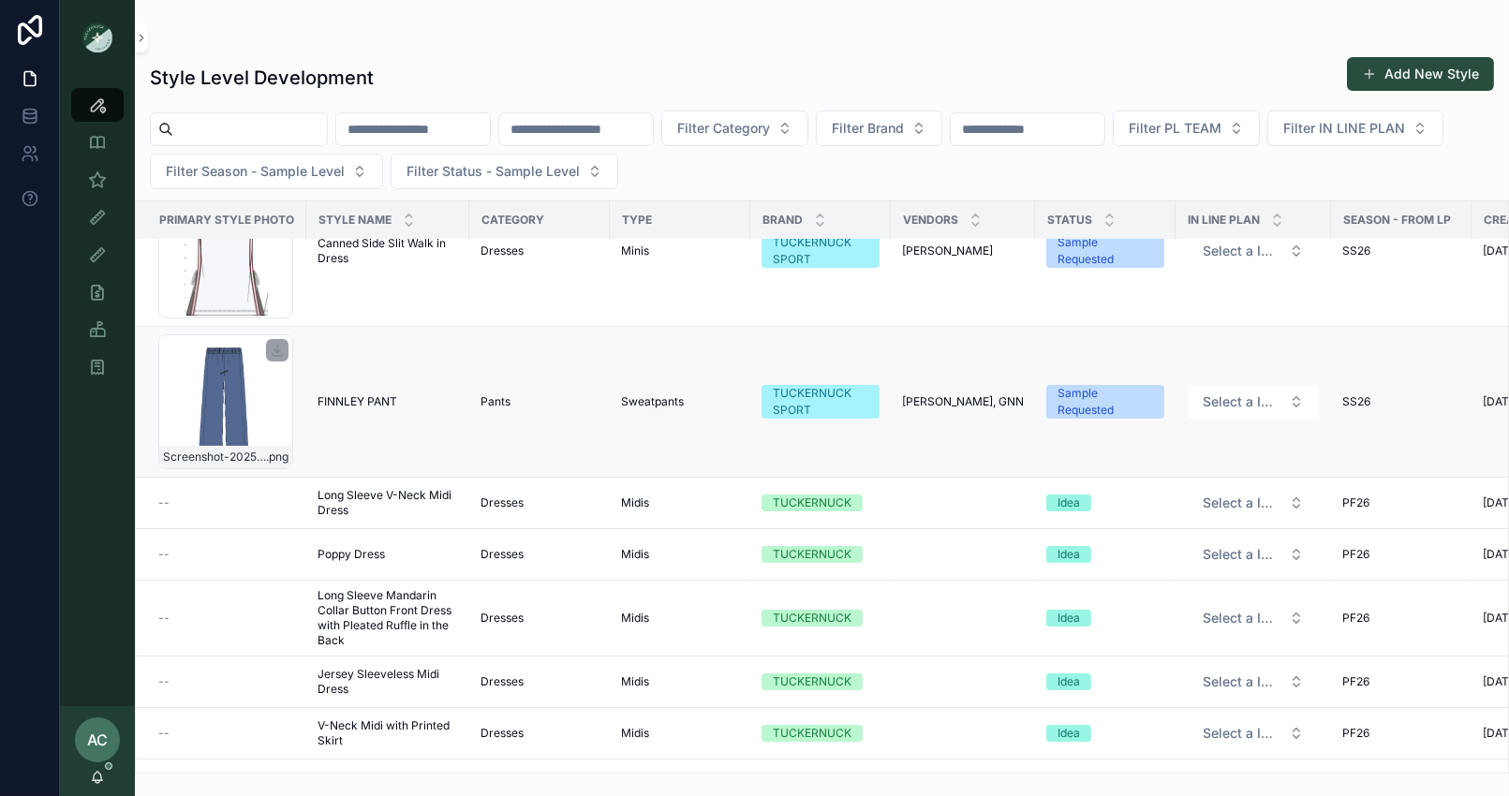
click at [218, 372] on div "Screenshot-2025-09-05-at-4.19.21-PM .png" at bounding box center [225, 401] width 135 height 135
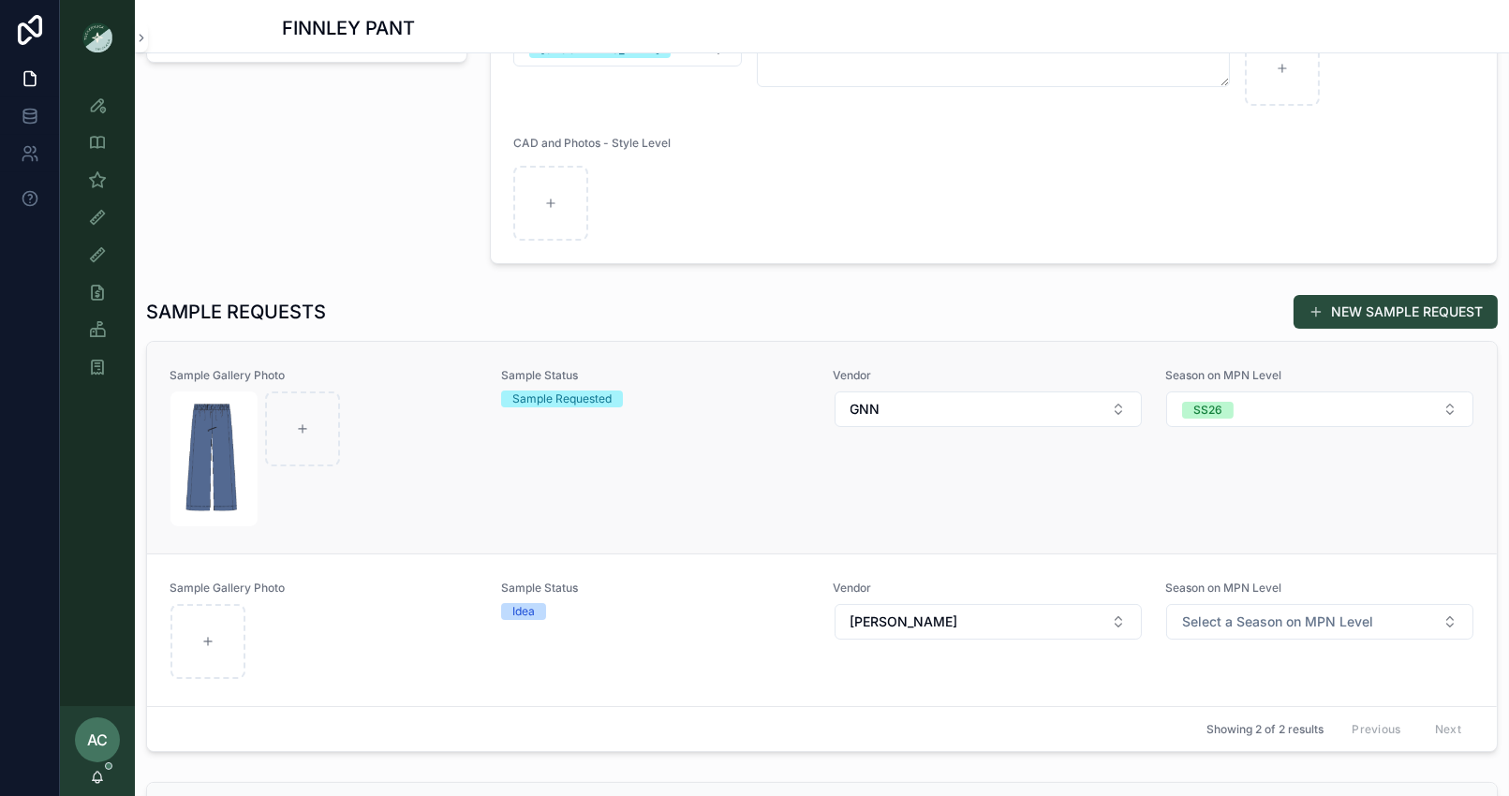
scroll to position [353, 0]
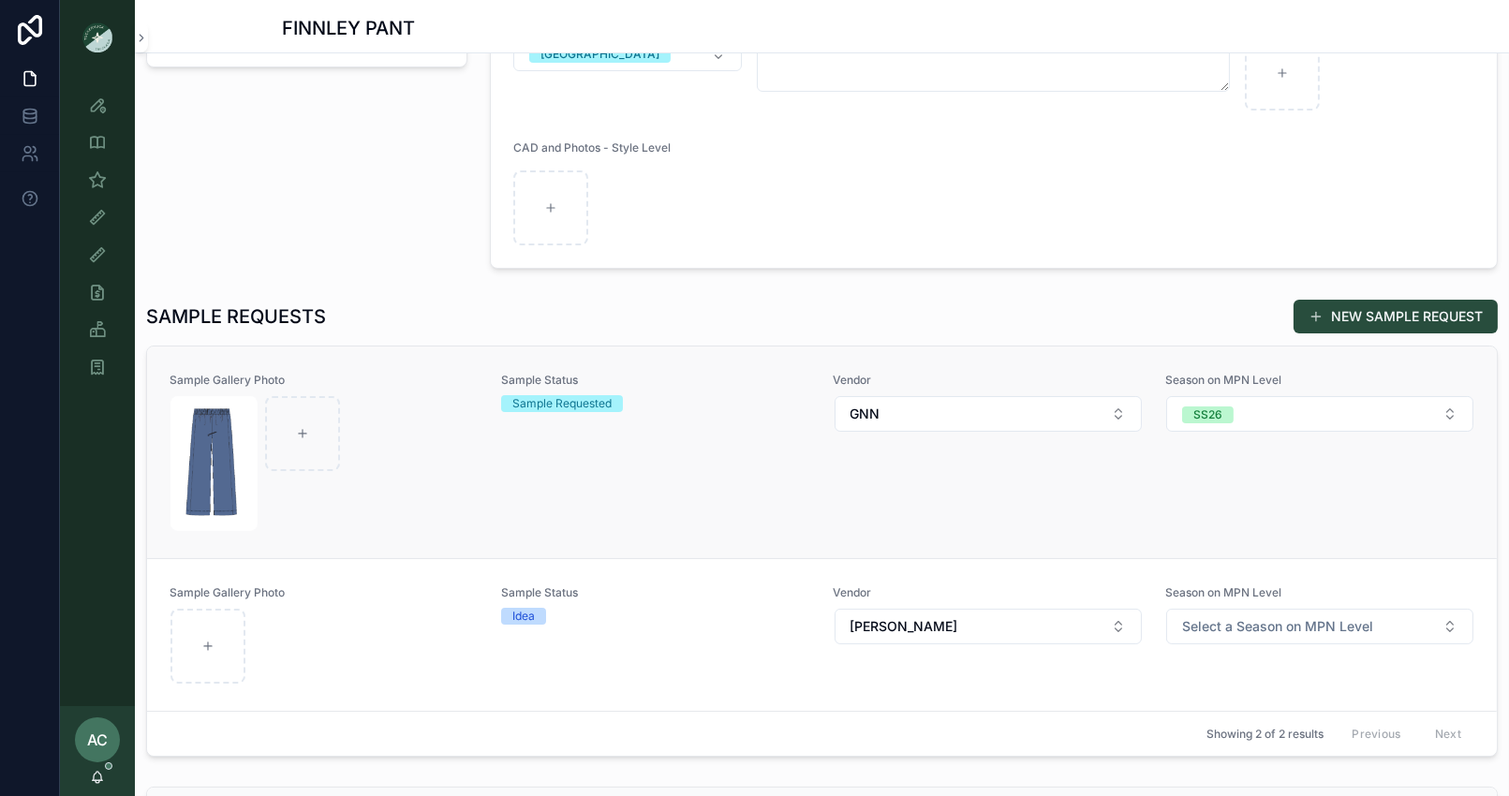
click at [396, 489] on div "scrollable content" at bounding box center [323, 463] width 307 height 135
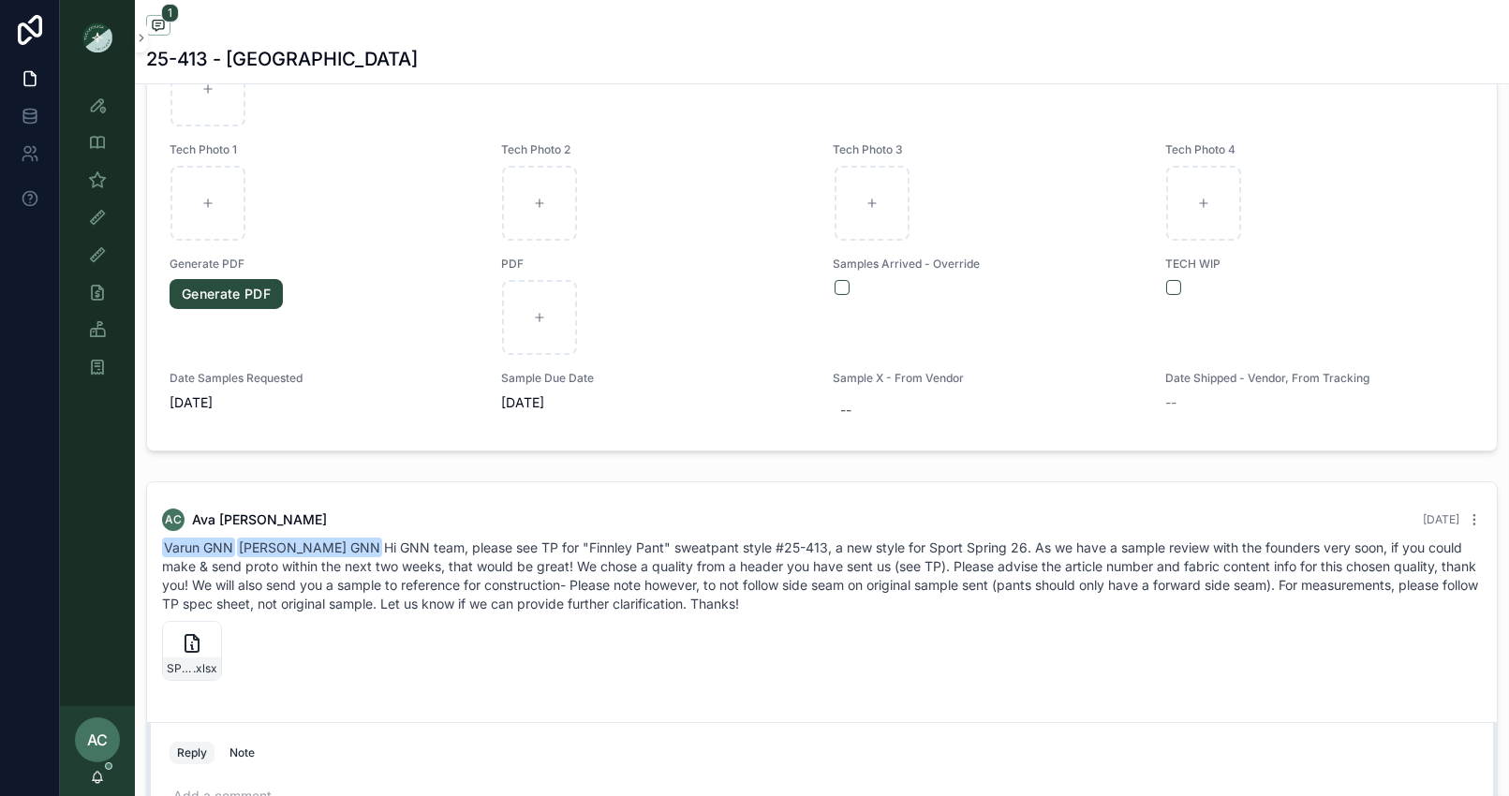
scroll to position [970, 0]
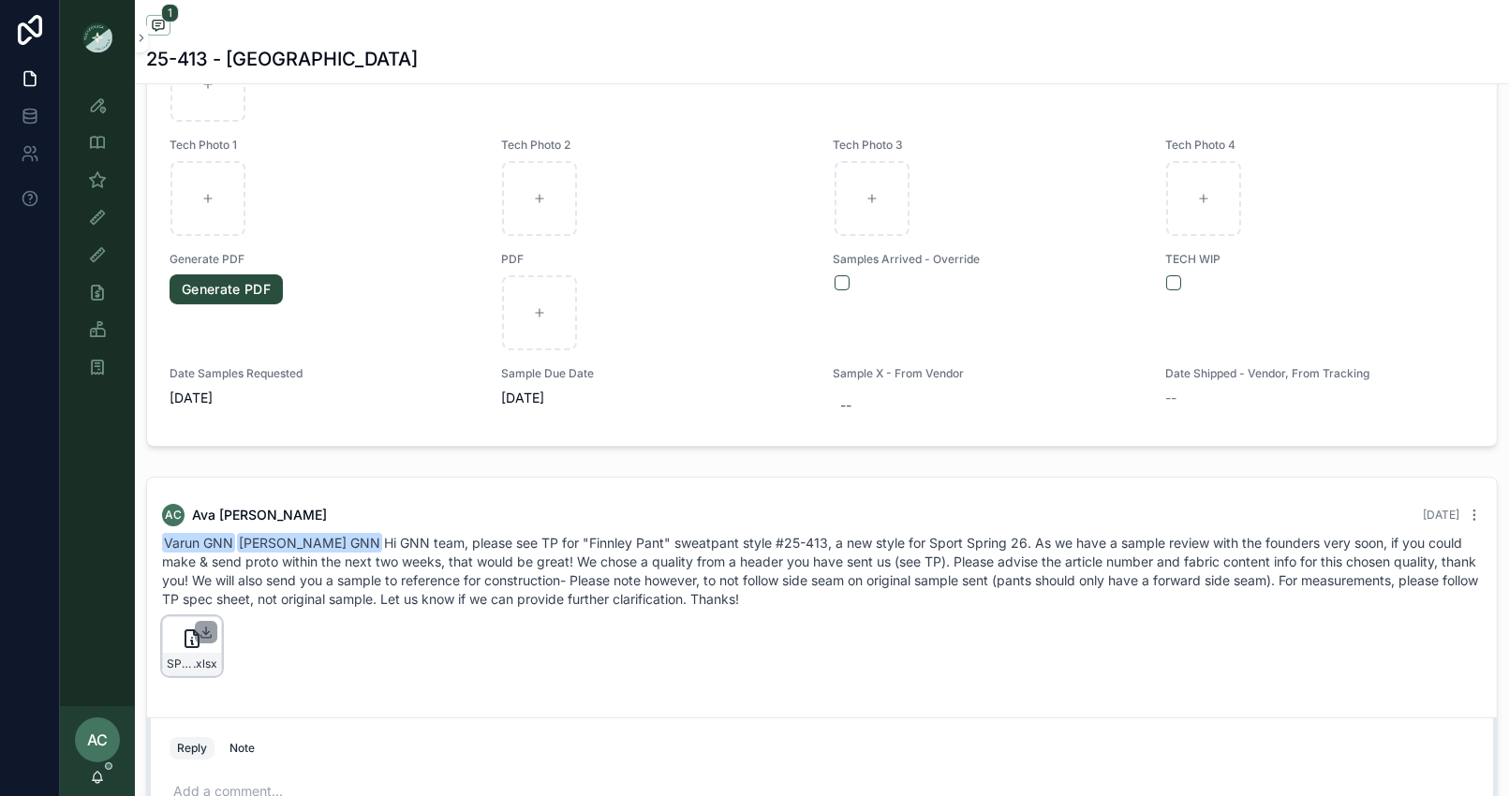
click at [208, 635] on icon "scrollable content" at bounding box center [206, 636] width 10 height 3
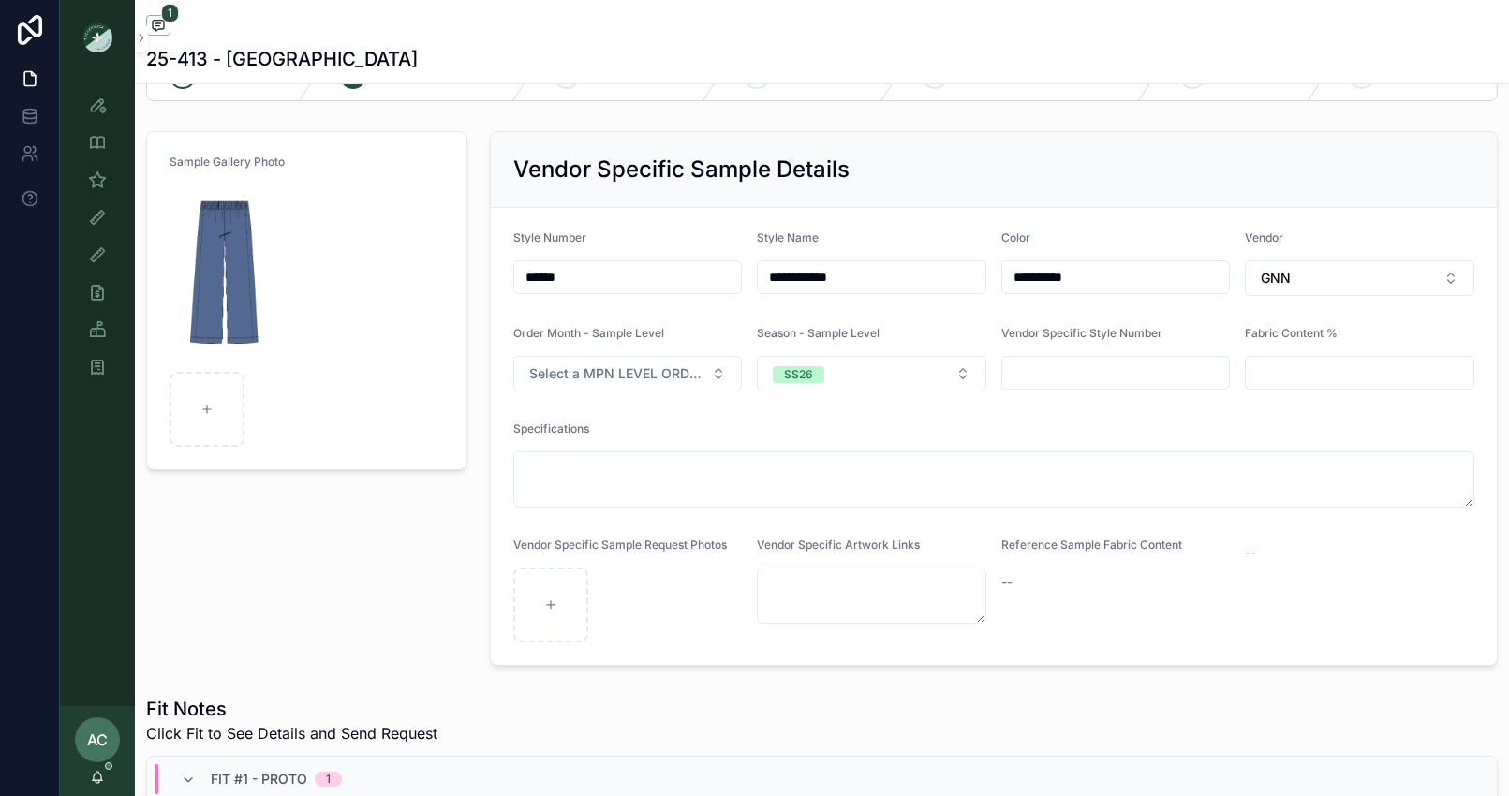
scroll to position [0, 0]
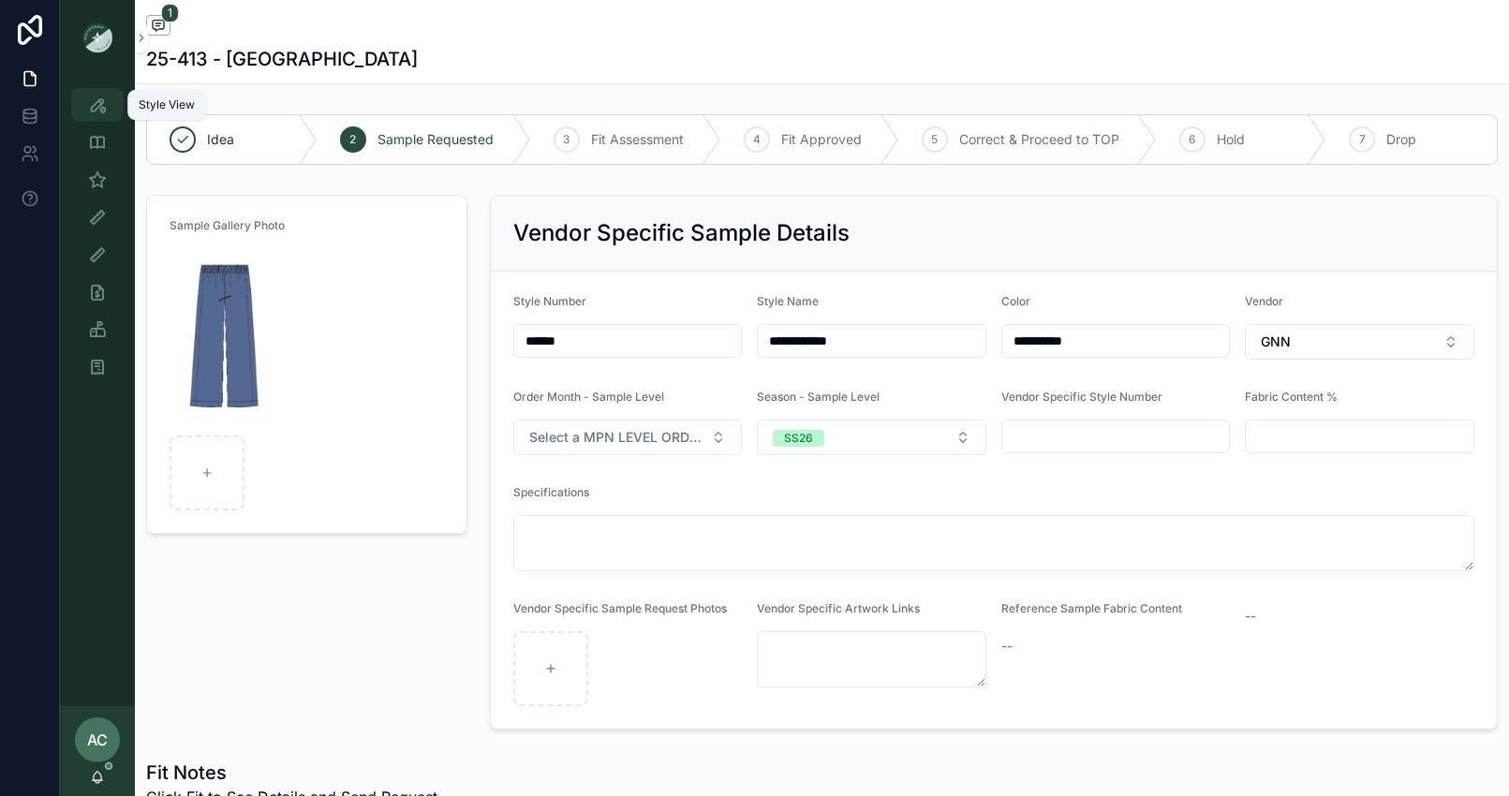
click at [96, 114] on div "Style View" at bounding box center [97, 105] width 30 height 30
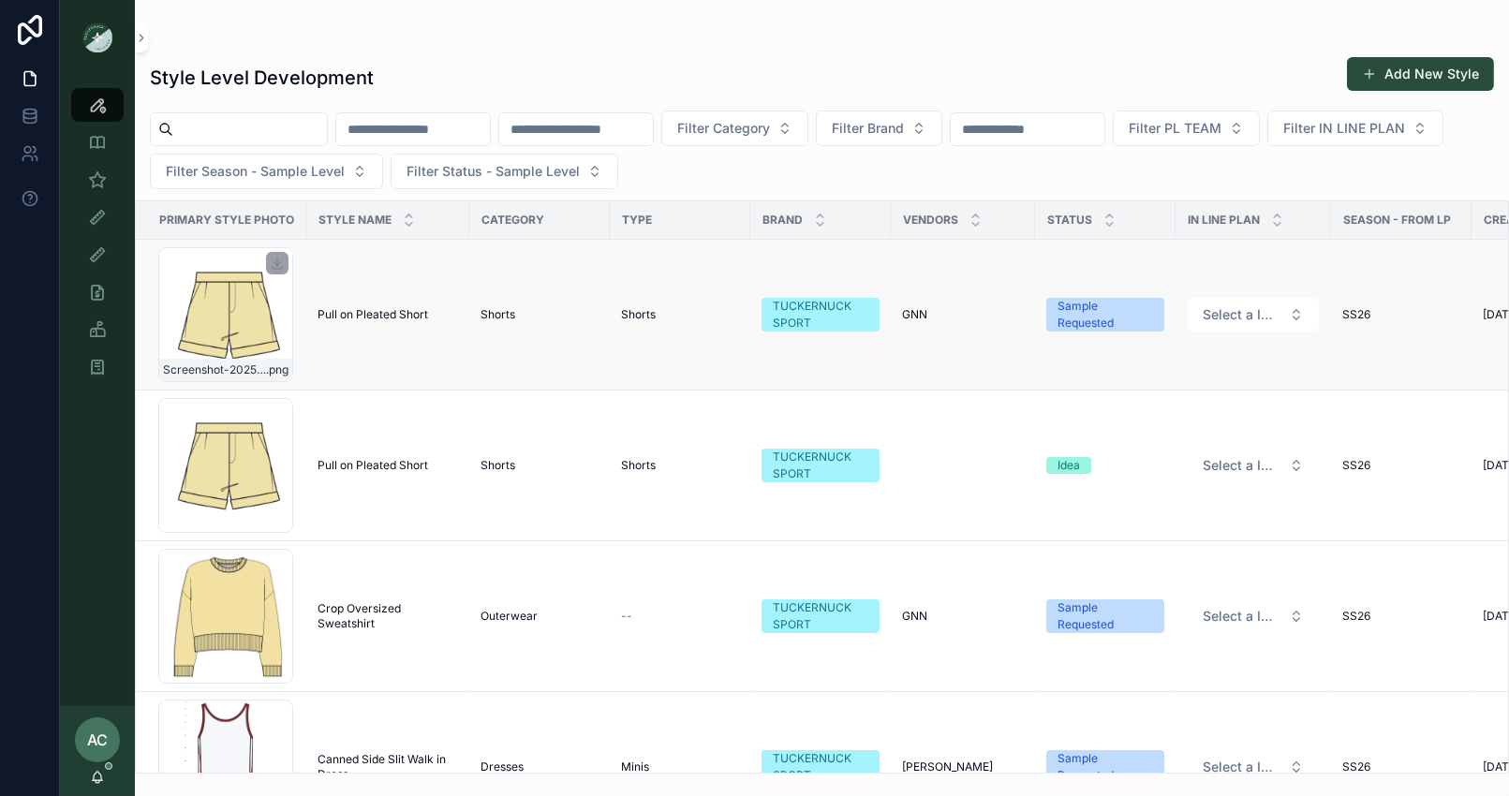
click at [239, 308] on div "Screenshot-2025-09-08-at-9.26.57-AM .png" at bounding box center [225, 314] width 135 height 135
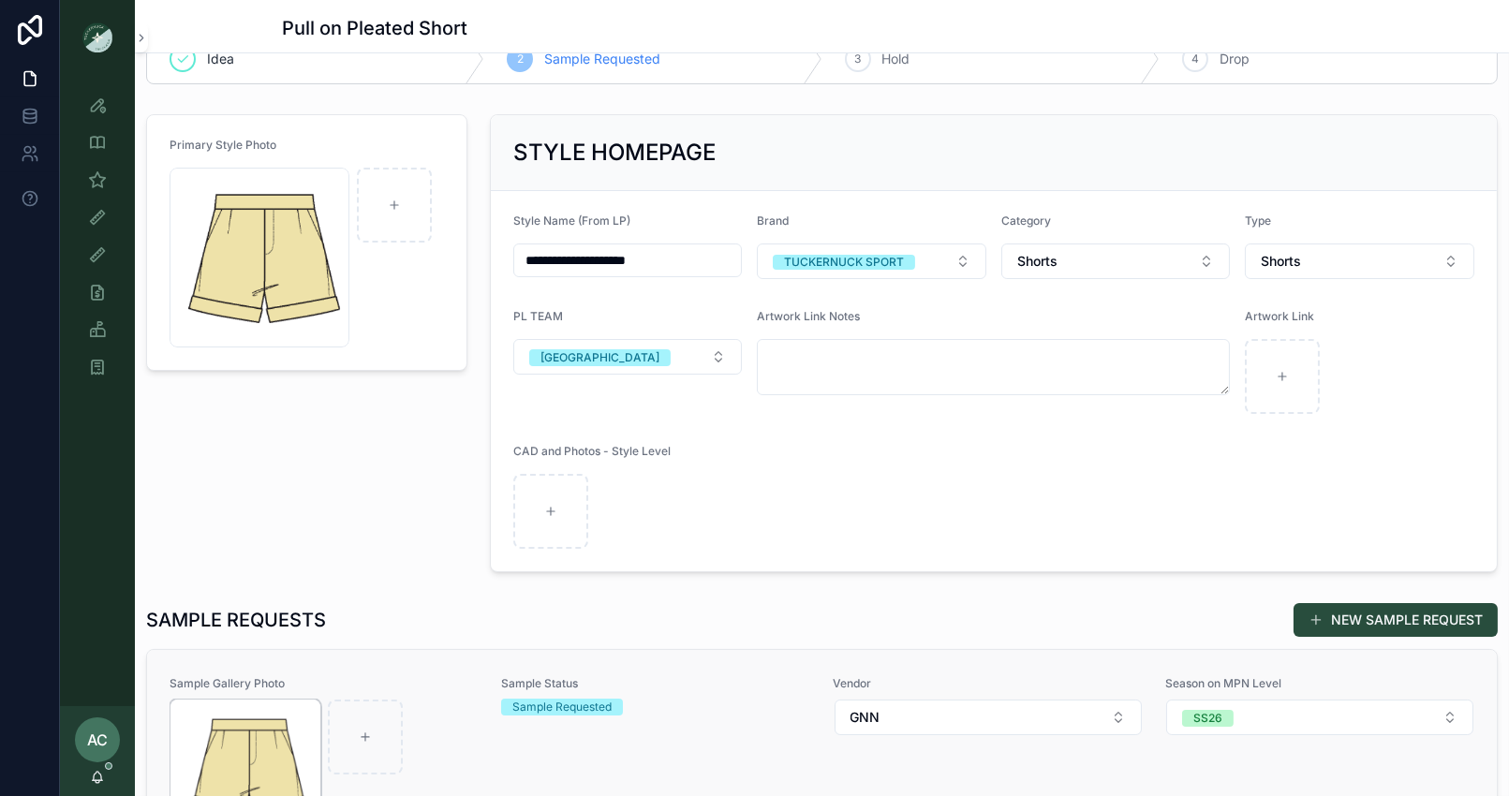
scroll to position [415, 0]
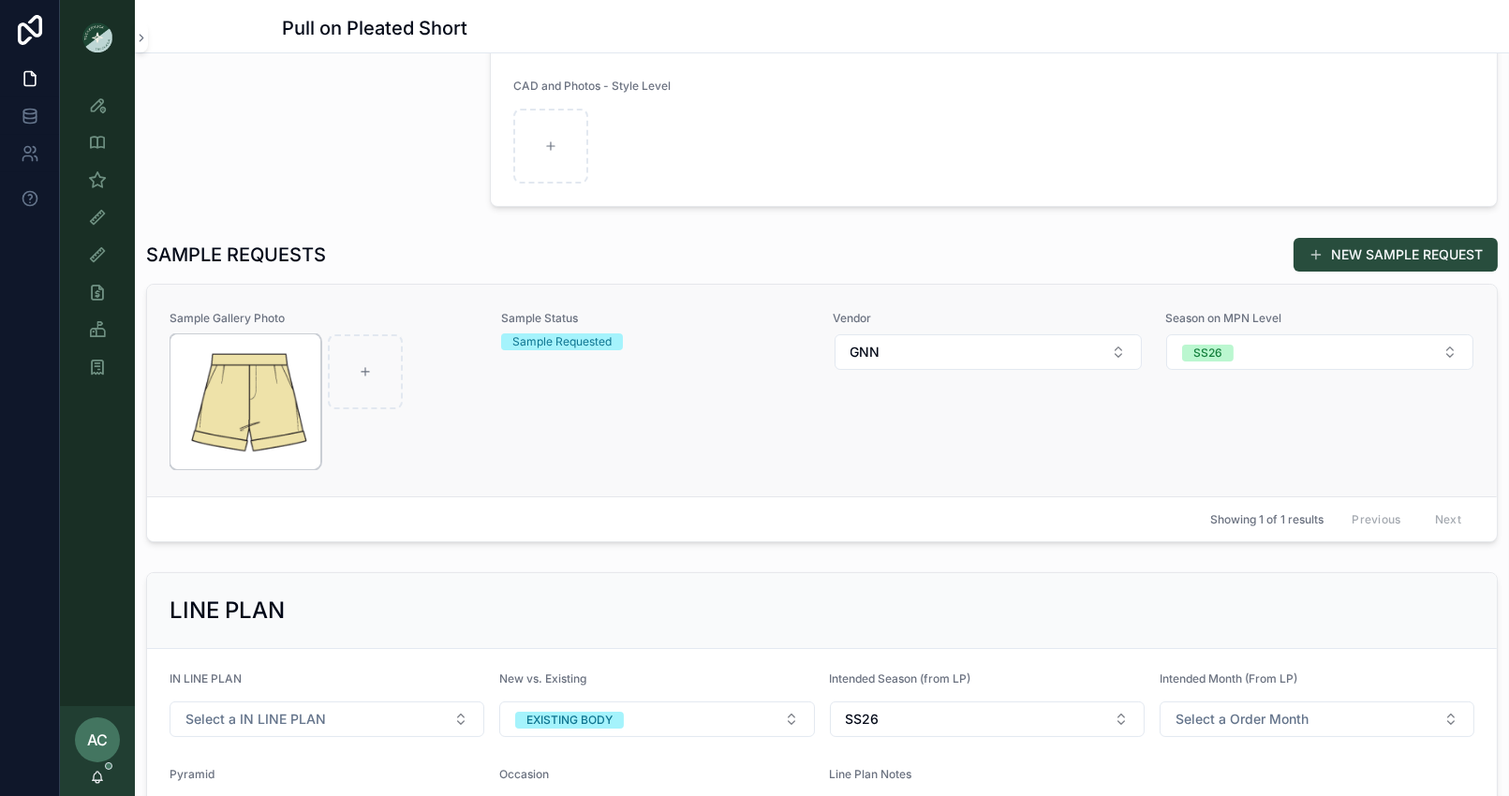
click at [239, 392] on img "scrollable content" at bounding box center [245, 401] width 150 height 135
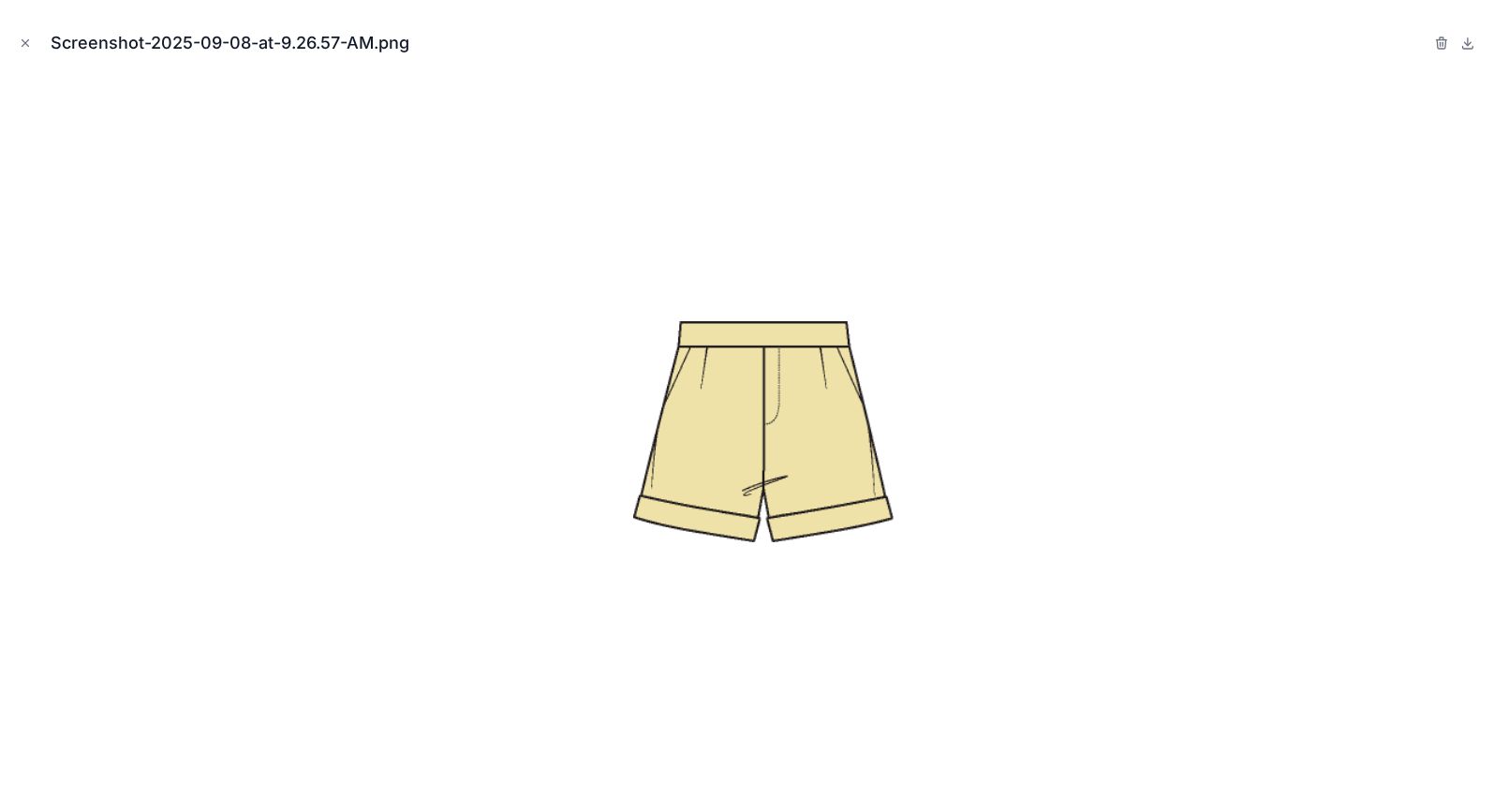
click at [29, 45] on icon "Close modal" at bounding box center [25, 43] width 13 height 13
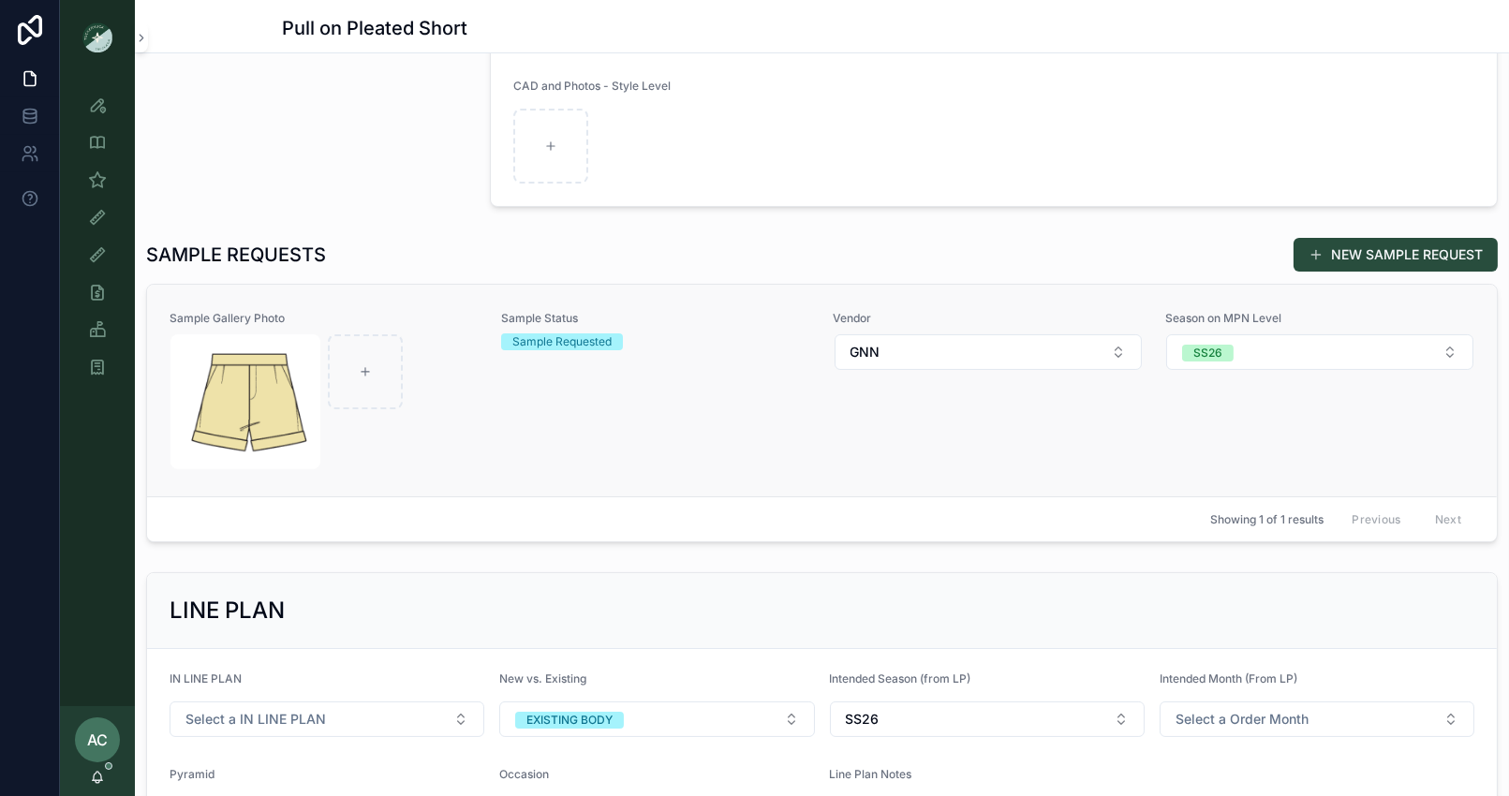
click at [472, 410] on div "scrollable content" at bounding box center [323, 401] width 307 height 135
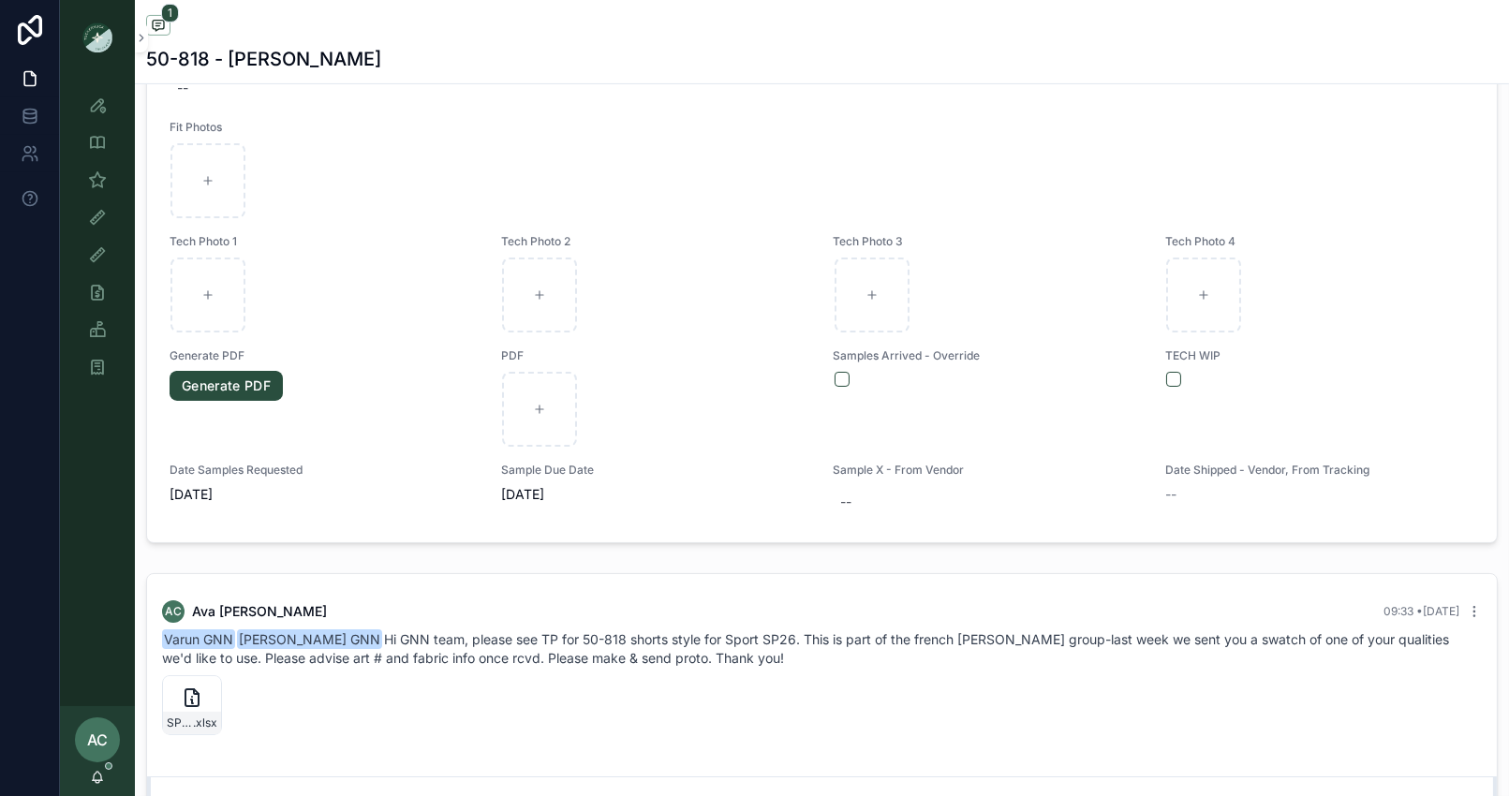
scroll to position [1195, 0]
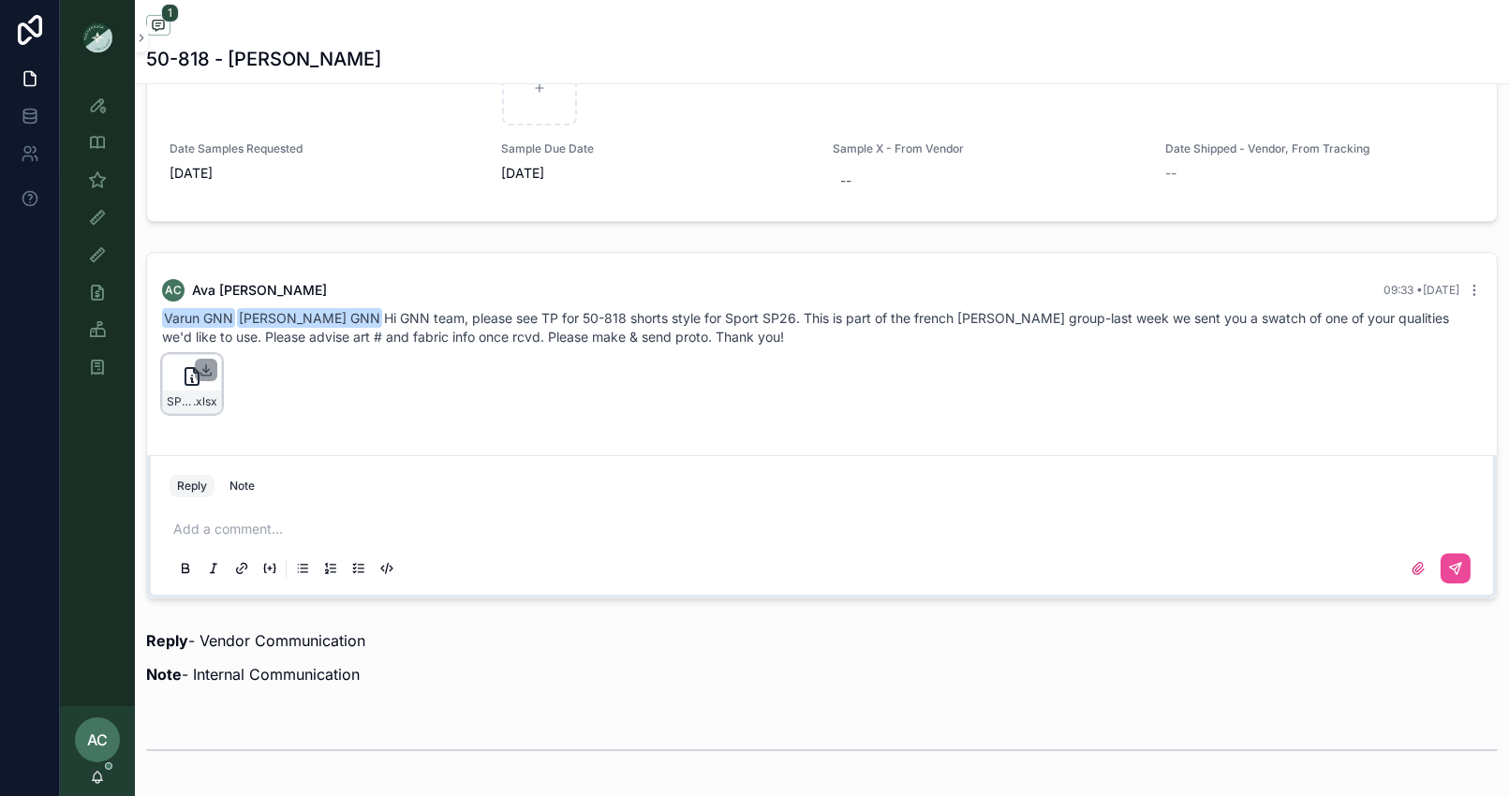
click at [209, 363] on icon "scrollable content" at bounding box center [206, 369] width 15 height 15
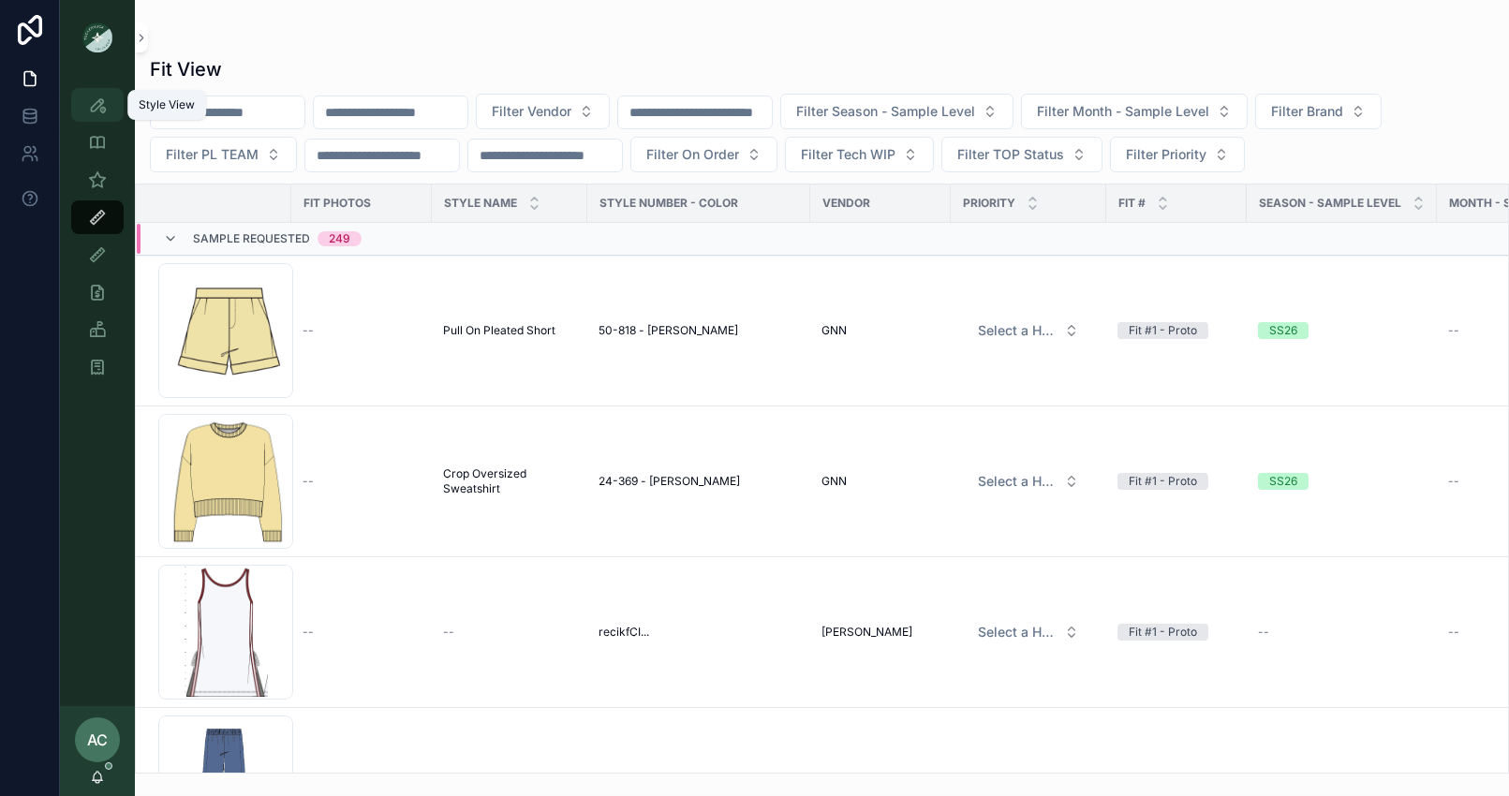
click at [102, 108] on icon "scrollable content" at bounding box center [97, 105] width 19 height 19
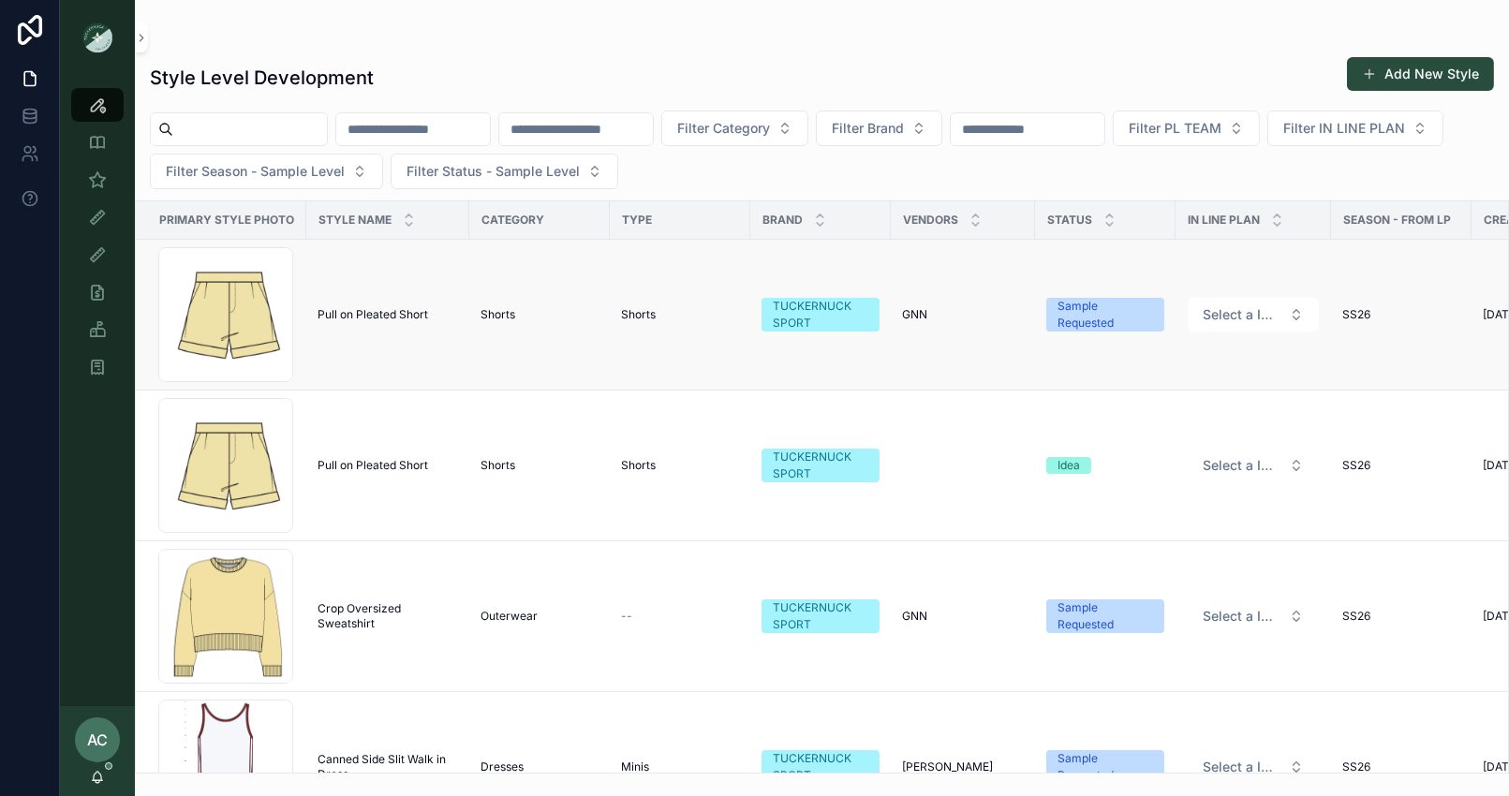
click at [464, 325] on td "Pull on Pleated Short Pull on Pleated Short" at bounding box center [387, 315] width 163 height 151
click at [219, 633] on div "Screenshot-2025-09-05-at-7.28.15-PM .png" at bounding box center [225, 616] width 135 height 135
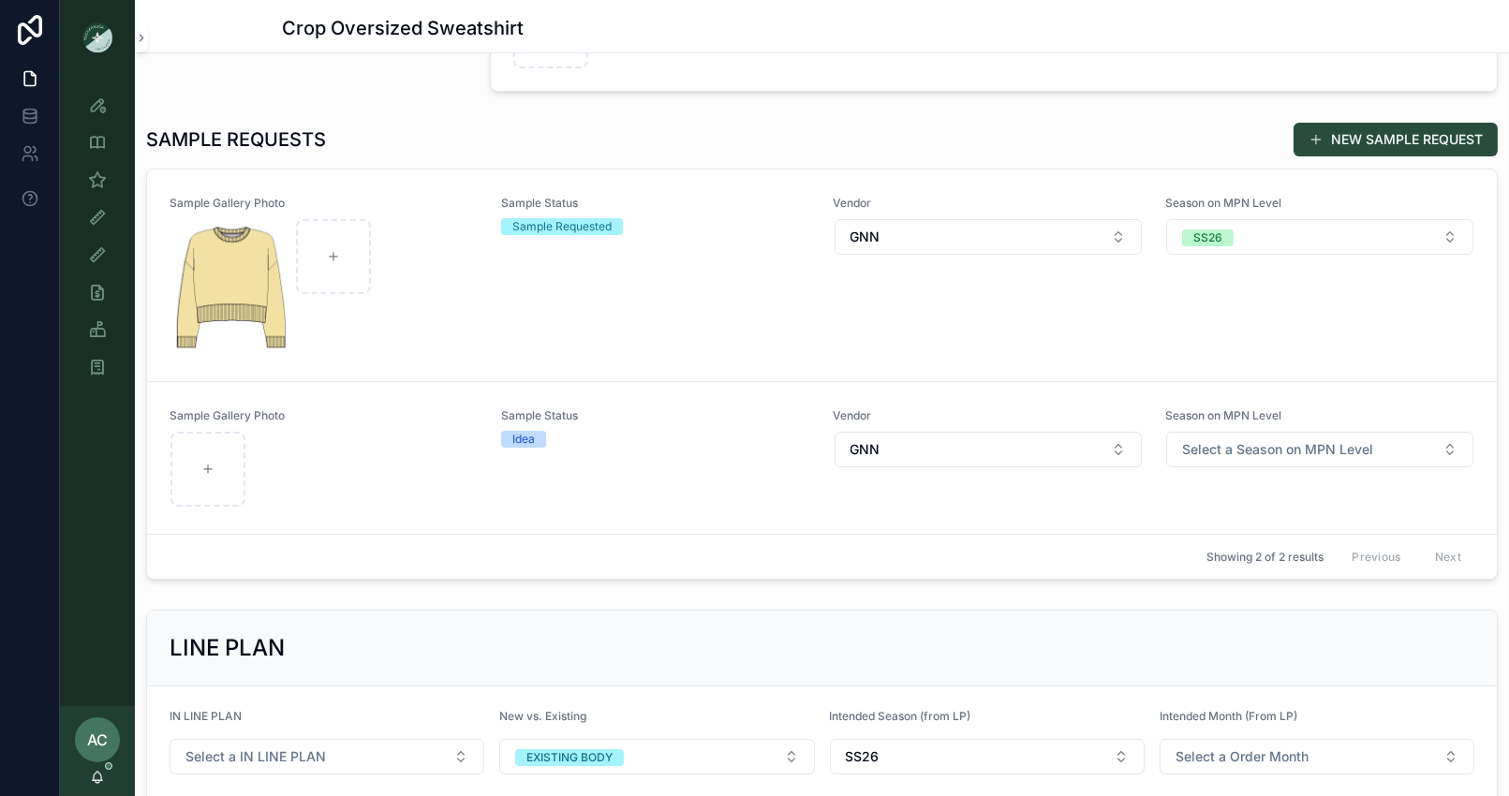
scroll to position [491, 0]
